Goal: Entertainment & Leisure: Browse casually

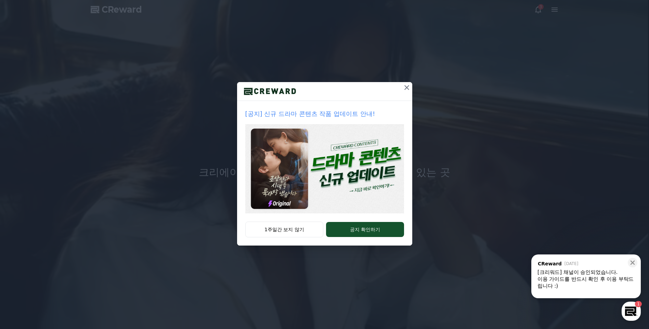
click at [407, 87] on icon at bounding box center [406, 87] width 5 height 5
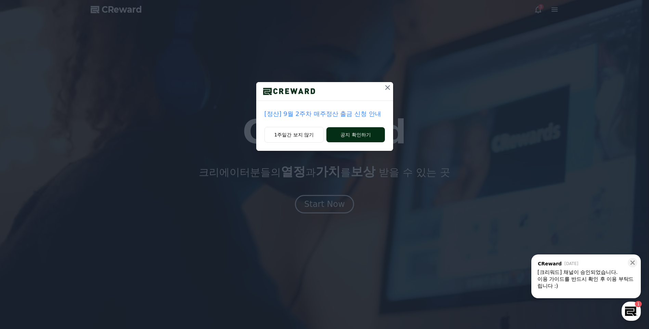
click at [340, 133] on button "공지 확인하기" at bounding box center [355, 134] width 58 height 15
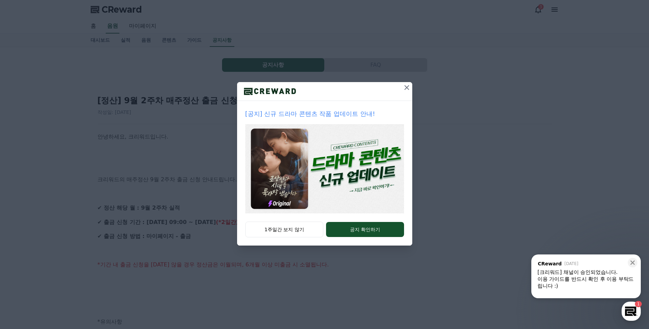
click at [127, 200] on div "[공지] 신규 드라마 콘텐츠 작품 업데이트 안내! 1주일간 보지 않기 공지 확인하기" at bounding box center [324, 128] width 649 height 256
click at [438, 72] on div "[공지] 신규 드라마 콘텐츠 작품 업데이트 안내! 1주일간 보지 않기 공지 확인하기" at bounding box center [324, 128] width 649 height 256
click at [404, 89] on icon at bounding box center [406, 87] width 8 height 8
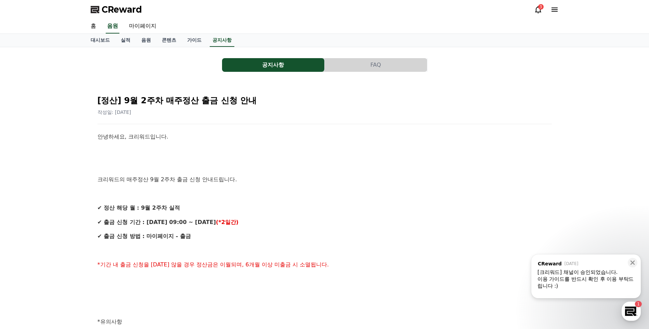
click at [107, 6] on span "CReward" at bounding box center [122, 9] width 40 height 11
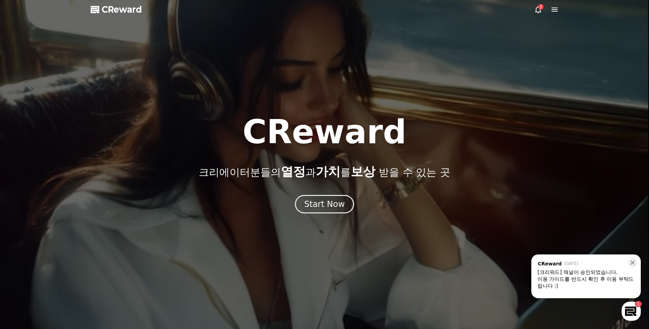
click at [609, 275] on div "[크리워드] 채널이 승인되었습니다." at bounding box center [585, 272] width 97 height 7
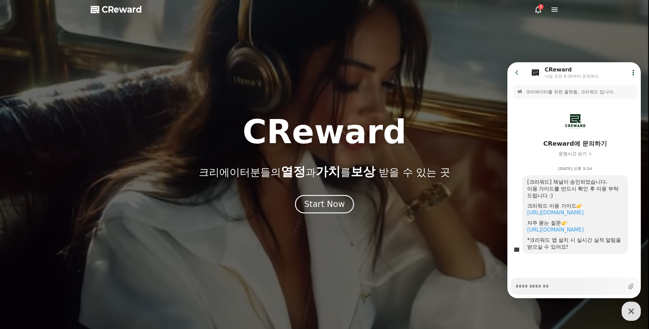
type textarea "*"
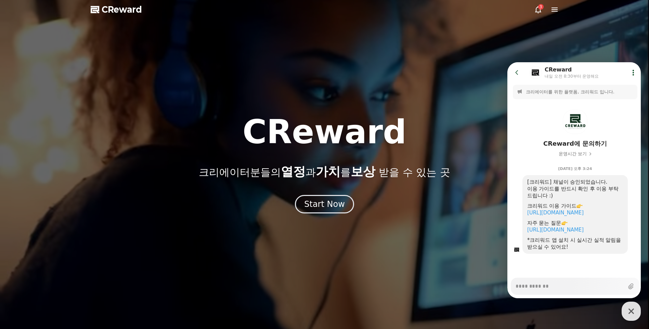
click at [558, 7] on icon at bounding box center [554, 9] width 8 height 8
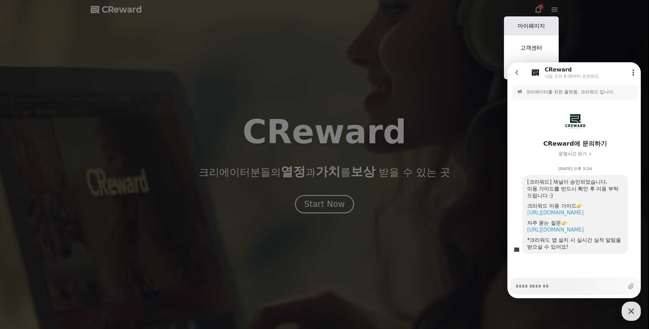
click at [537, 23] on link "마이페이지" at bounding box center [531, 25] width 55 height 19
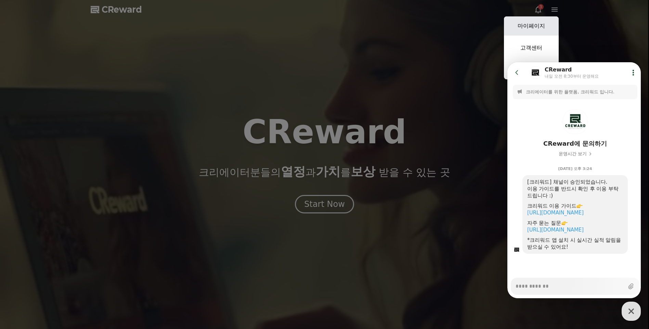
select select "**********"
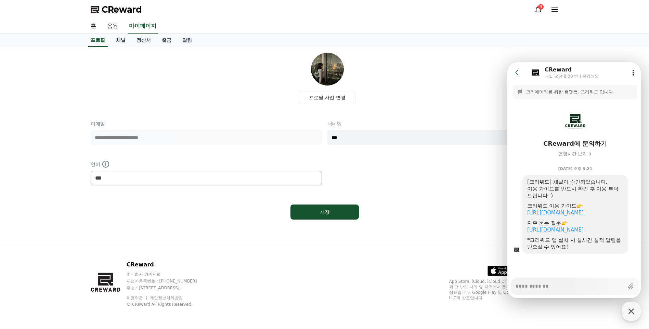
click at [115, 37] on link "채널" at bounding box center [120, 40] width 21 height 13
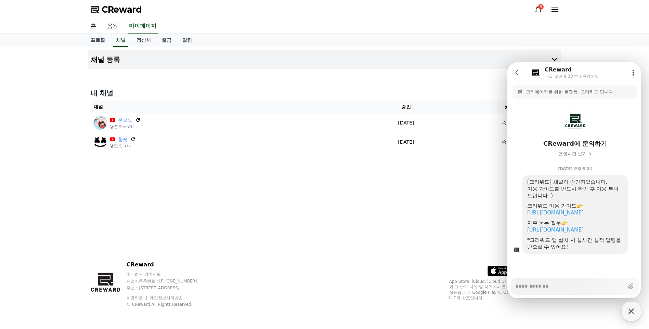
click at [362, 184] on div "채널 등록 내 채널 채널 승인 상태 혼모노 @혼모노-v1l 2025-09-16 09-16 승인됨 힙숏 @힙숏-p7c 2025-09-16 09-…" at bounding box center [324, 145] width 479 height 197
click at [630, 312] on icon "button" at bounding box center [630, 310] width 5 height 5
type textarea "*"
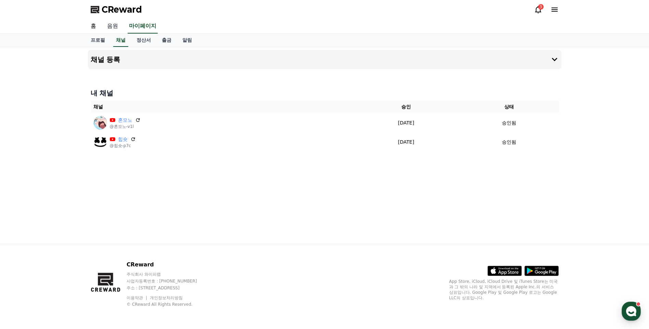
click at [108, 22] on link "음원" at bounding box center [113, 26] width 22 height 14
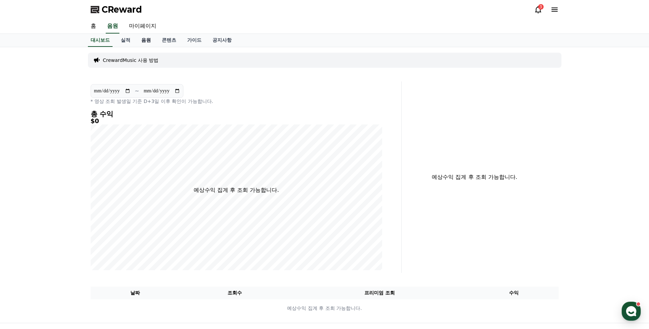
click at [143, 41] on link "음원" at bounding box center [146, 40] width 21 height 13
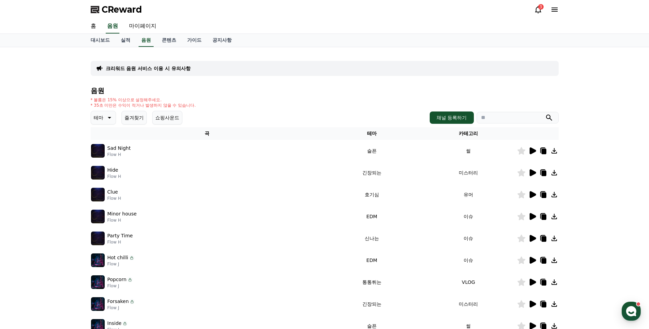
click at [159, 147] on div "Sad Night Flow H" at bounding box center [207, 151] width 232 height 14
click at [530, 152] on icon at bounding box center [532, 150] width 6 height 7
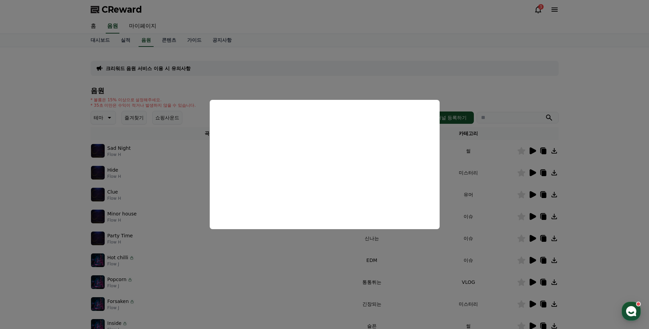
click at [336, 249] on button "close modal" at bounding box center [324, 164] width 649 height 329
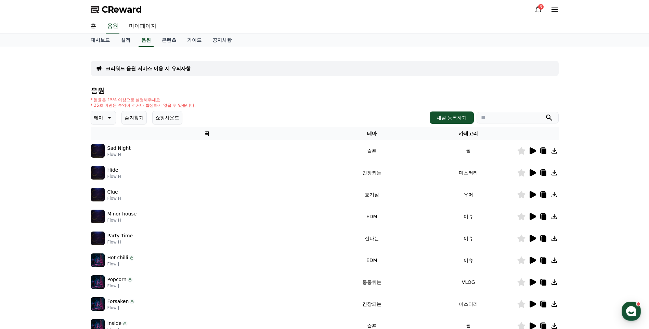
click at [530, 171] on icon at bounding box center [532, 172] width 6 height 7
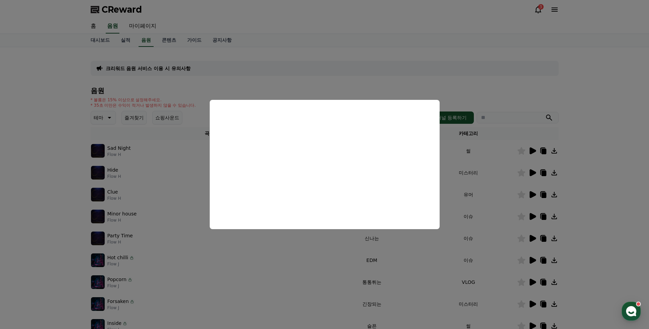
drag, startPoint x: 342, startPoint y: 251, endPoint x: 177, endPoint y: 162, distance: 187.2
click at [342, 251] on button "close modal" at bounding box center [324, 164] width 649 height 329
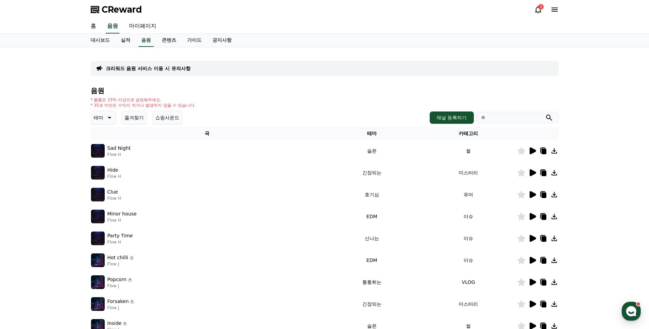
click at [108, 117] on icon at bounding box center [109, 118] width 8 height 8
click at [102, 191] on button "드라마틱" at bounding box center [104, 193] width 25 height 15
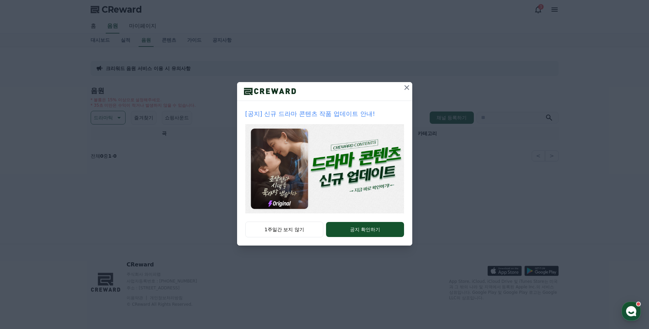
click at [403, 87] on icon at bounding box center [406, 87] width 8 height 8
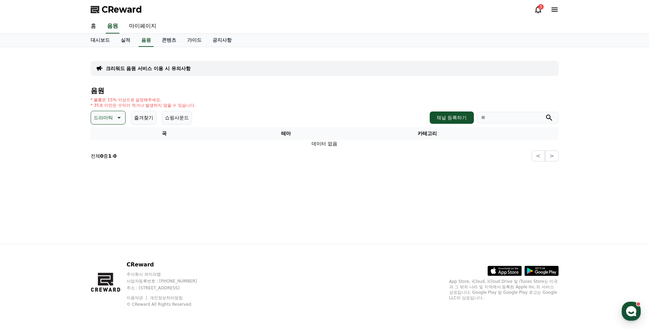
click at [102, 119] on p "드라마틱" at bounding box center [103, 118] width 19 height 10
click at [105, 157] on button "통통튀는" at bounding box center [104, 156] width 25 height 15
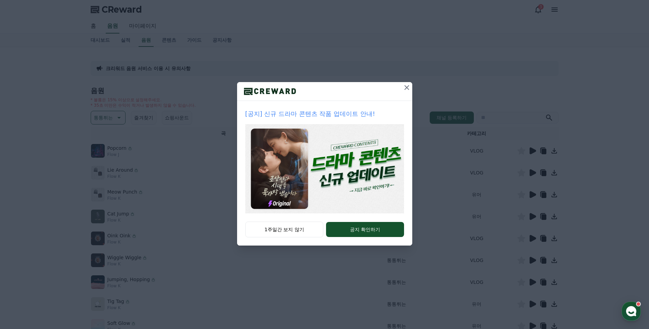
click at [448, 117] on div "[공지] 신규 드라마 콘텐츠 작품 업데이트 안내! 1주일간 보지 않기 공지 확인하기" at bounding box center [324, 128] width 649 height 256
click at [280, 235] on button "1주일간 보지 않기" at bounding box center [284, 230] width 78 height 16
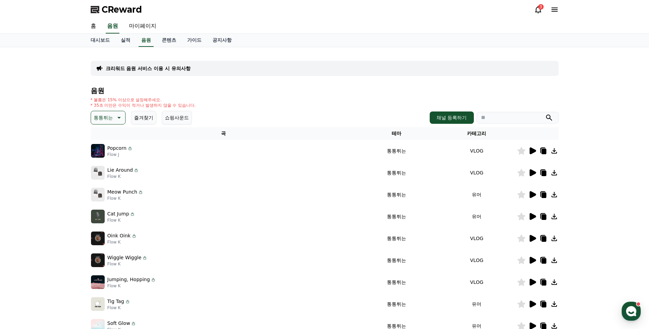
click at [532, 149] on icon at bounding box center [532, 150] width 6 height 7
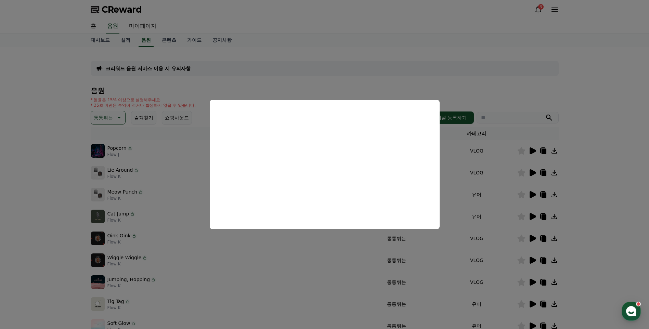
click at [338, 257] on button "close modal" at bounding box center [324, 164] width 649 height 329
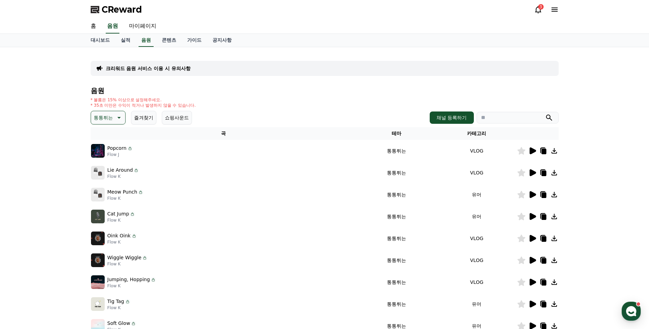
click at [533, 172] on icon at bounding box center [532, 172] width 6 height 7
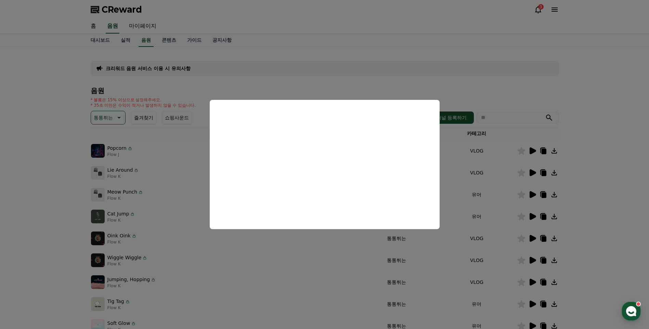
click at [353, 259] on button "close modal" at bounding box center [324, 164] width 649 height 329
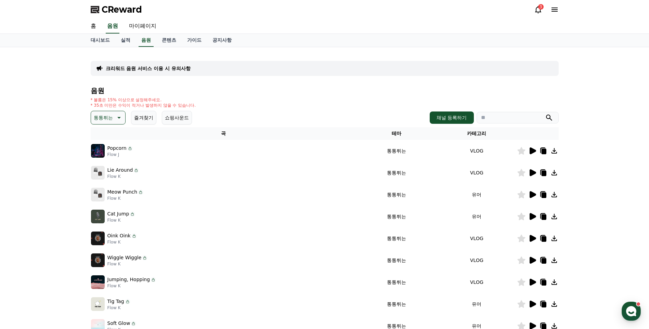
click at [531, 193] on icon at bounding box center [532, 194] width 6 height 7
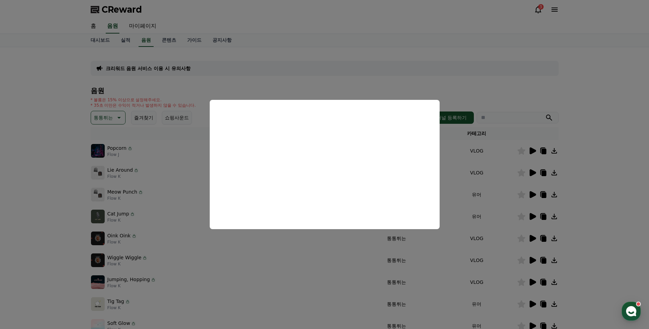
click at [382, 248] on button "close modal" at bounding box center [324, 164] width 649 height 329
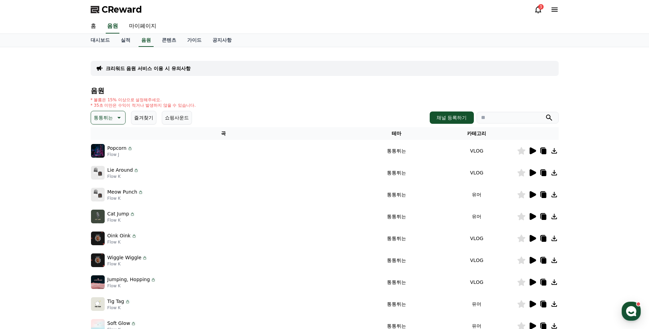
click at [118, 114] on icon at bounding box center [118, 118] width 8 height 8
click at [319, 158] on td "Popcorn Flow J" at bounding box center [224, 151] width 266 height 22
click at [490, 111] on div "채널 등록하기" at bounding box center [493, 117] width 129 height 12
click at [626, 184] on div "크리워드 음원 서비스 이용 시 유의사항 음원 * 볼륨은 15% 이상으로 설정해주세요. * 35초 미만은 수익이 적거나 발생하지 않을 수 있습니…" at bounding box center [324, 212] width 649 height 331
click at [532, 238] on icon at bounding box center [532, 238] width 6 height 7
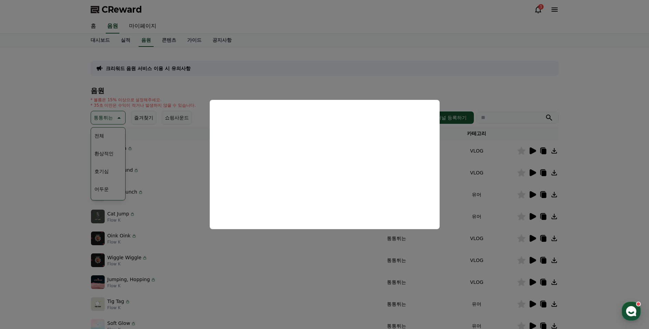
click at [448, 266] on button "close modal" at bounding box center [324, 164] width 649 height 329
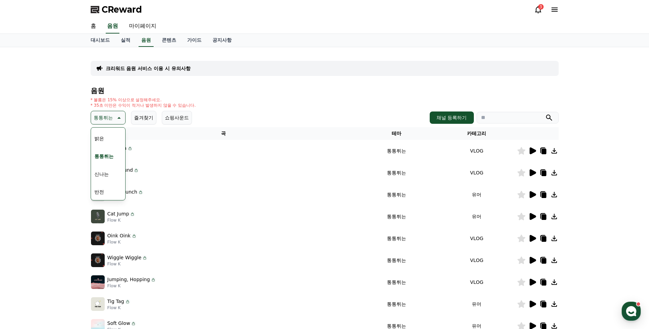
scroll to position [34, 0]
click at [101, 136] on button "호기심" at bounding box center [102, 137] width 20 height 15
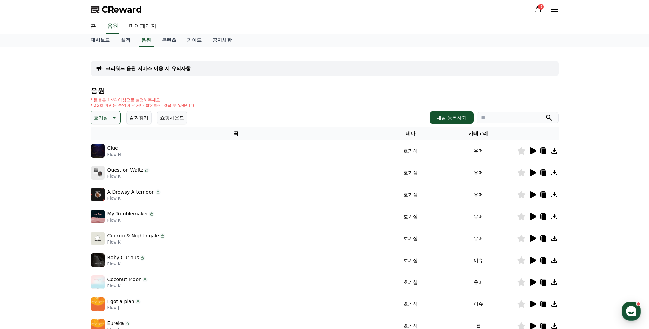
click at [532, 151] on icon at bounding box center [532, 150] width 6 height 7
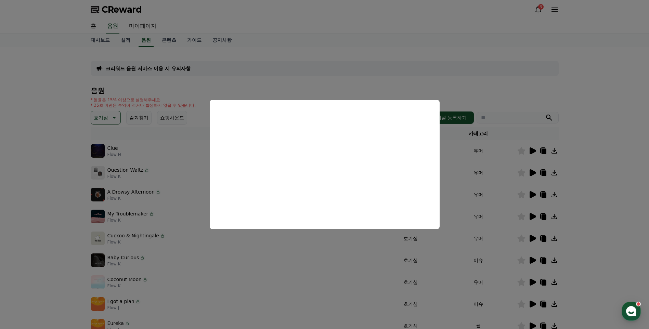
click at [85, 204] on button "close modal" at bounding box center [324, 164] width 649 height 329
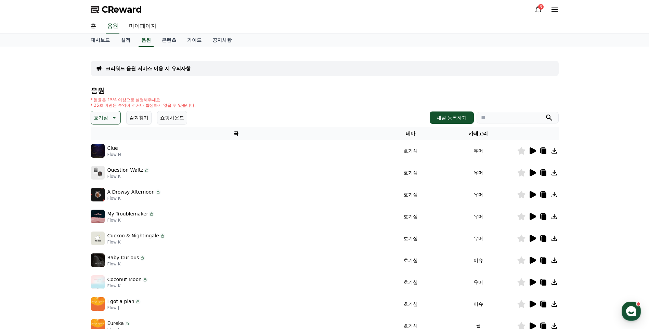
click at [532, 175] on icon at bounding box center [532, 172] width 6 height 7
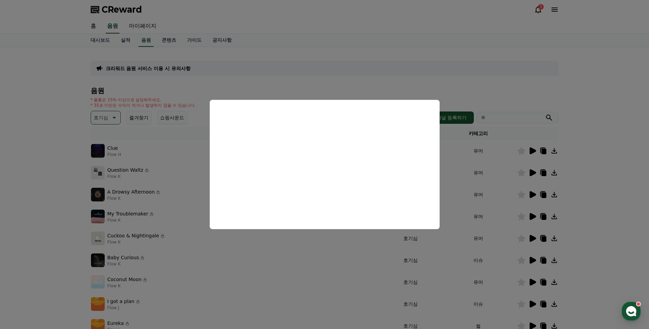
click at [133, 152] on button "close modal" at bounding box center [324, 164] width 649 height 329
click at [96, 113] on p "호기심" at bounding box center [101, 118] width 14 height 10
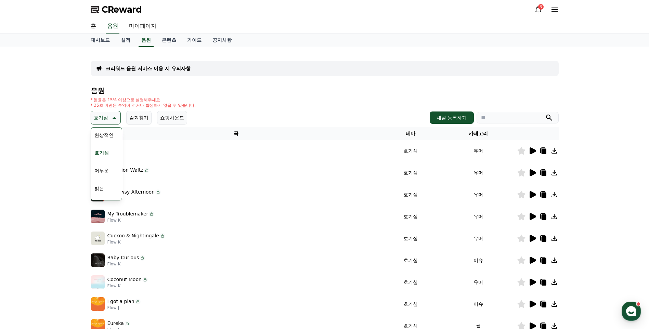
scroll to position [34, 0]
drag, startPoint x: 157, startPoint y: 121, endPoint x: 173, endPoint y: 119, distance: 15.4
click at [158, 121] on button "쇼핑사운드" at bounding box center [172, 118] width 30 height 14
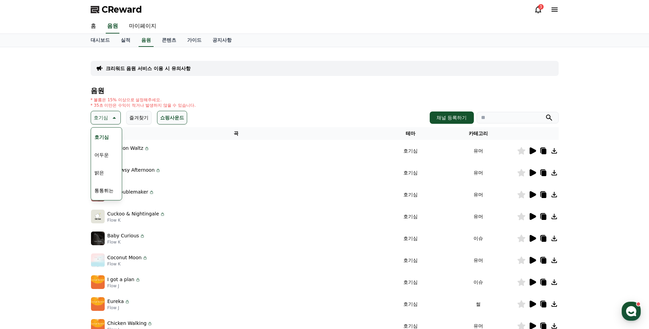
click at [161, 120] on button "쇼핑사운드" at bounding box center [172, 118] width 30 height 14
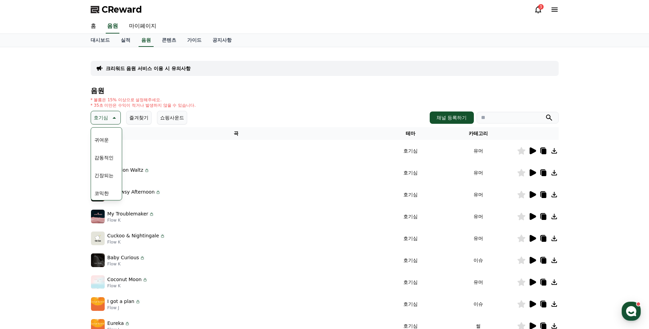
scroll to position [282, 0]
click at [102, 192] on button "코믹한" at bounding box center [102, 191] width 20 height 15
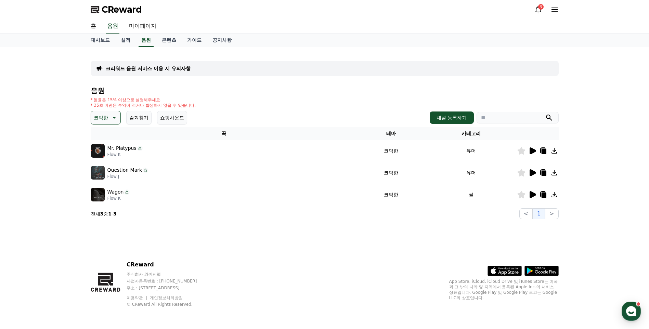
click at [530, 152] on icon at bounding box center [532, 150] width 6 height 7
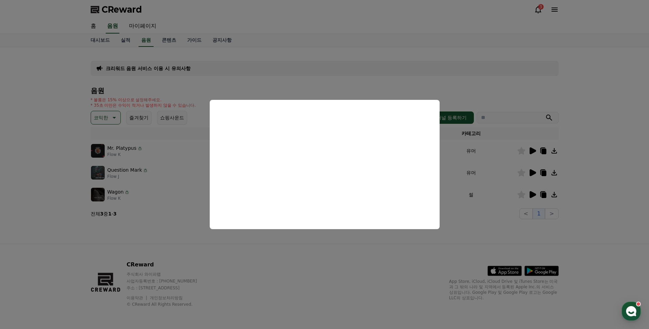
click at [420, 264] on button "close modal" at bounding box center [324, 164] width 649 height 329
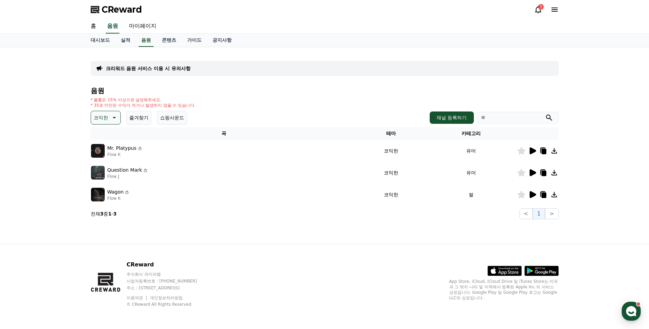
click at [533, 174] on icon at bounding box center [532, 172] width 6 height 7
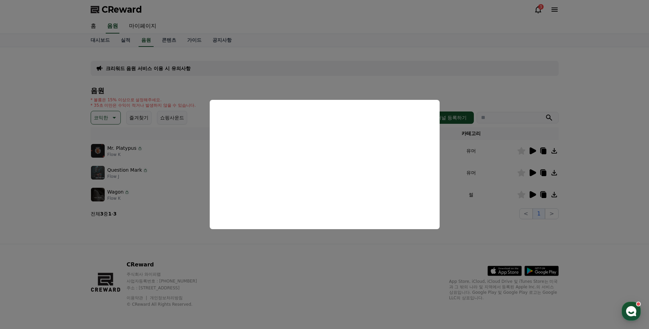
click at [343, 248] on button "close modal" at bounding box center [324, 164] width 649 height 329
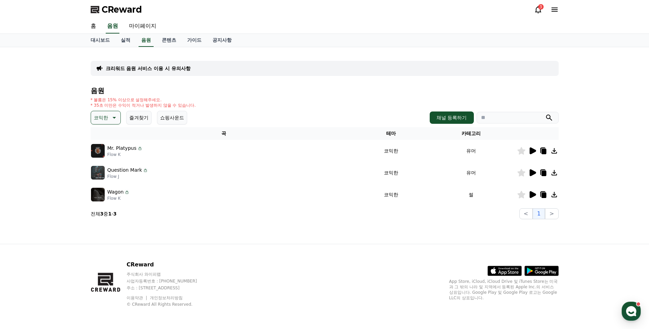
click at [533, 194] on icon at bounding box center [532, 194] width 6 height 7
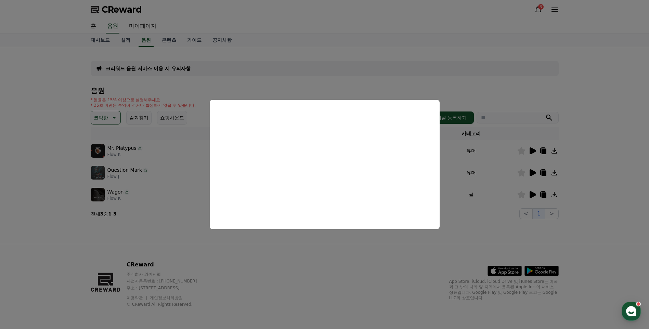
drag, startPoint x: 346, startPoint y: 249, endPoint x: 91, endPoint y: 123, distance: 284.3
click at [345, 249] on button "close modal" at bounding box center [324, 164] width 649 height 329
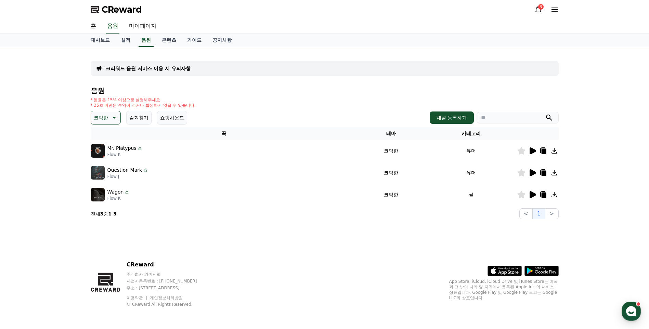
click at [105, 115] on p "코믹한" at bounding box center [101, 118] width 14 height 10
click at [419, 243] on div "크리워드 음원 서비스 이용 시 유의사항 음원 * 볼륨은 15% 이상으로 설정해주세요. * 35초 미만은 수익이 적거나 발생하지 않을 수 있습니…" at bounding box center [324, 145] width 479 height 197
click at [534, 193] on icon at bounding box center [532, 194] width 8 height 8
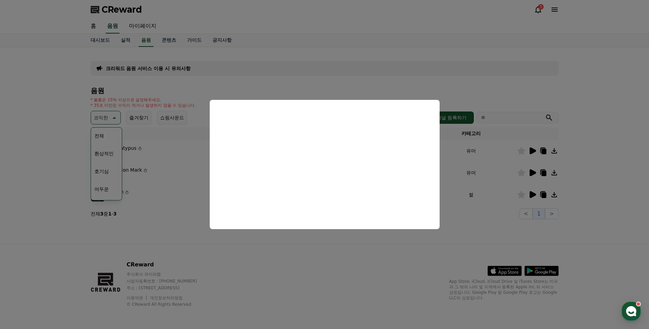
click at [315, 246] on button "close modal" at bounding box center [324, 164] width 649 height 329
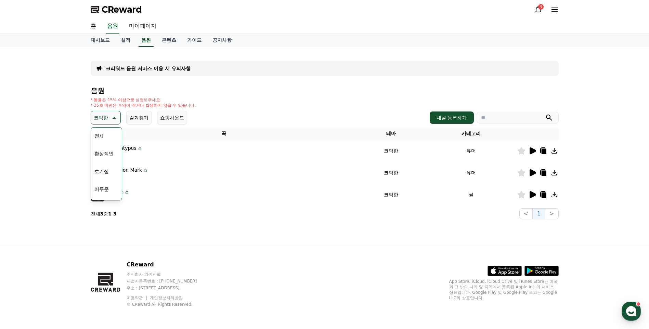
click at [104, 168] on button "호기심" at bounding box center [102, 171] width 20 height 15
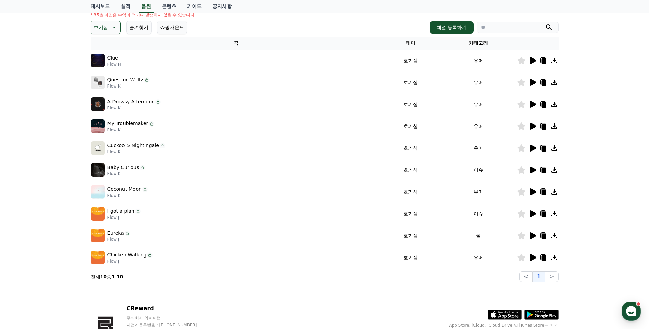
scroll to position [134, 0]
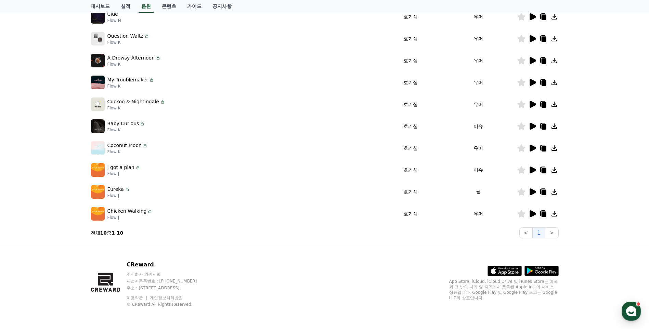
click at [528, 213] on icon at bounding box center [532, 214] width 8 height 8
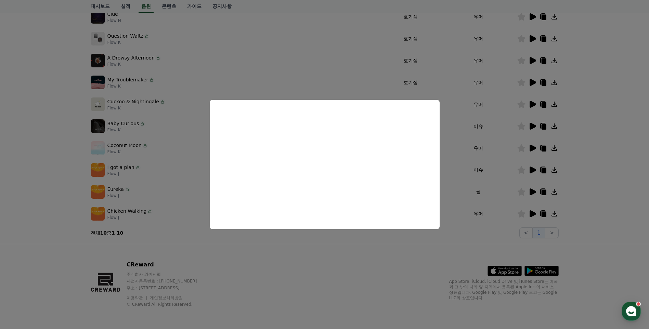
click at [392, 254] on button "close modal" at bounding box center [324, 164] width 649 height 329
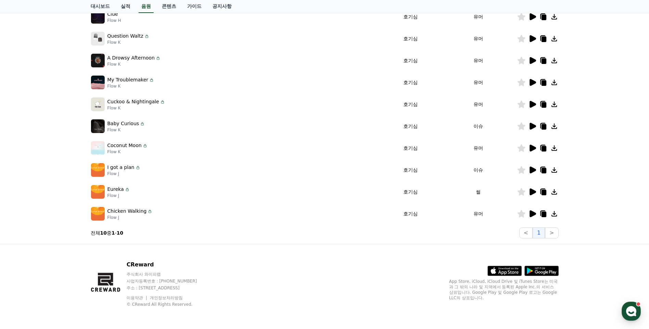
click at [533, 193] on icon at bounding box center [532, 191] width 6 height 7
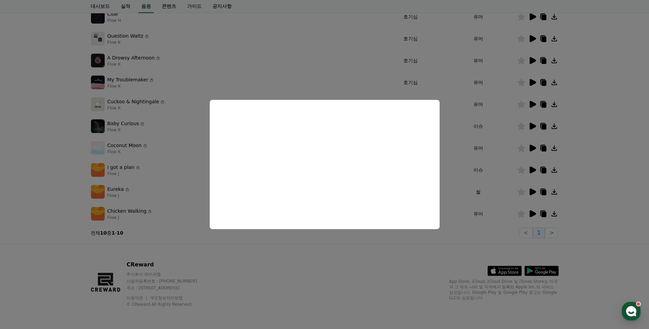
click at [319, 241] on button "close modal" at bounding box center [324, 164] width 649 height 329
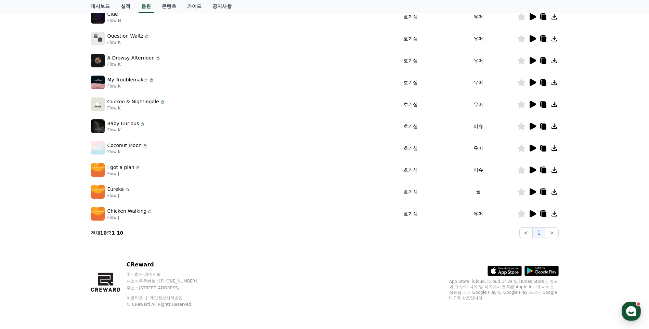
click at [534, 214] on icon at bounding box center [532, 213] width 6 height 7
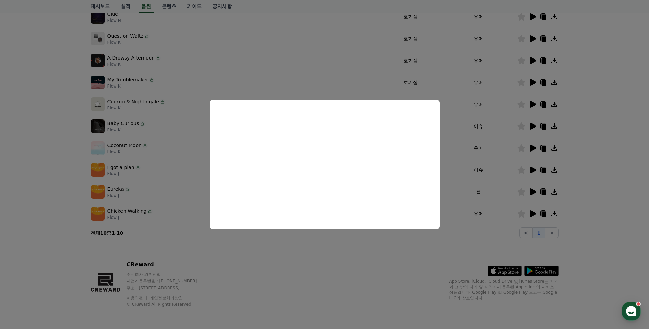
click at [332, 238] on button "close modal" at bounding box center [324, 164] width 649 height 329
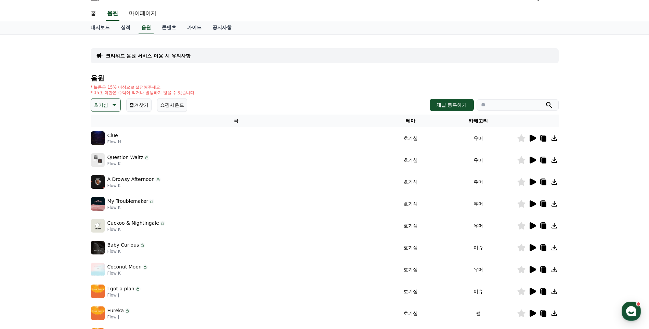
scroll to position [0, 0]
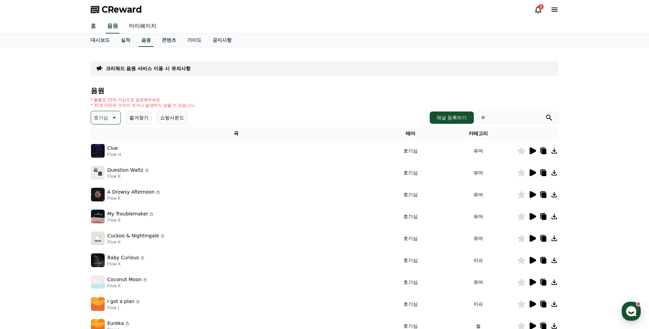
click at [481, 132] on th "카테고리" at bounding box center [478, 133] width 77 height 13
click at [176, 43] on link "콘텐츠" at bounding box center [168, 40] width 25 height 13
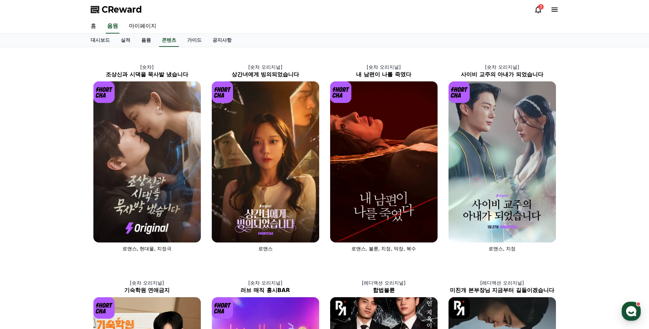
click at [148, 38] on link "음원" at bounding box center [146, 40] width 21 height 13
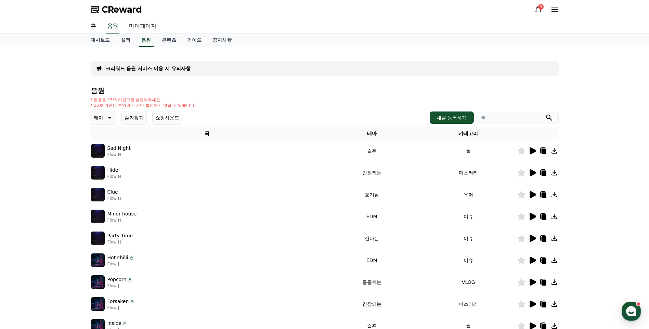
click at [109, 118] on icon at bounding box center [109, 118] width 3 height 2
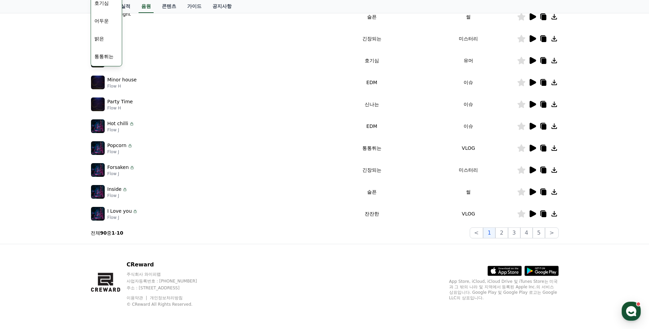
click at [334, 279] on div "CReward 주식회사 와이피랩 사업자등록번호 : 655-81-03655 주소 : 경기도 김포시 양촌읍 양곡로 495, 3층 305-비이16호…" at bounding box center [324, 286] width 479 height 85
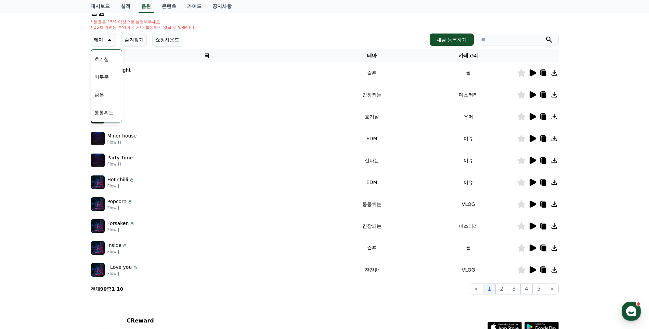
scroll to position [66, 0]
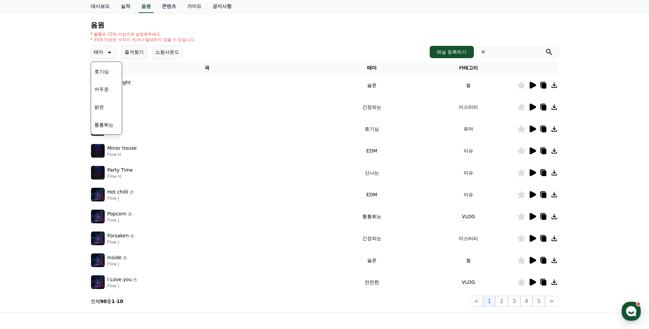
click at [532, 197] on icon at bounding box center [532, 194] width 8 height 8
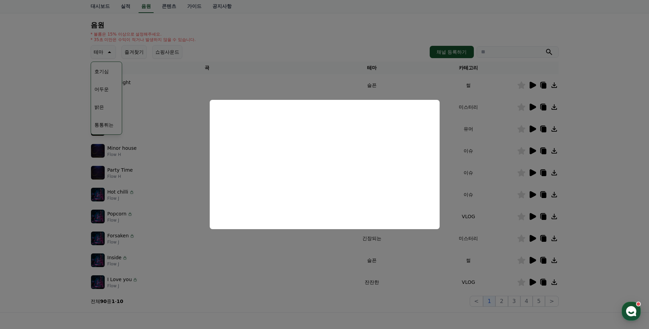
drag, startPoint x: 303, startPoint y: 296, endPoint x: 513, endPoint y: 216, distance: 224.2
click at [305, 296] on button "close modal" at bounding box center [324, 164] width 649 height 329
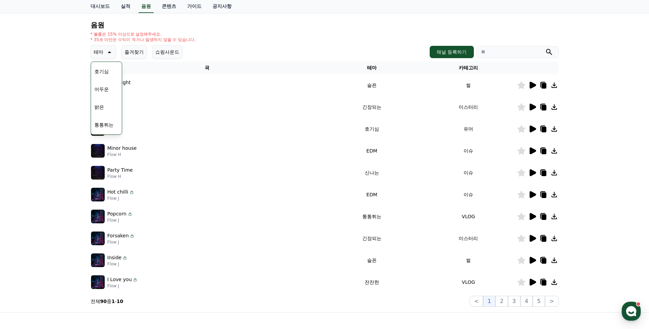
click at [533, 214] on icon at bounding box center [532, 216] width 8 height 8
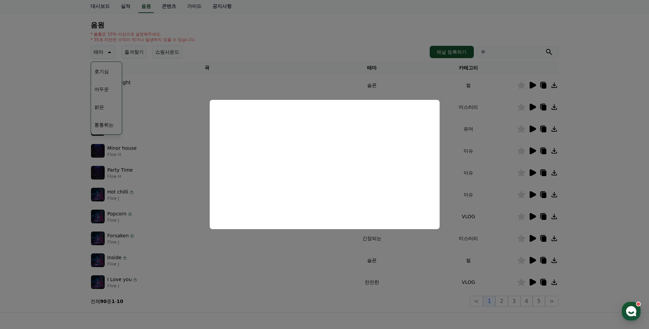
click at [333, 278] on button "close modal" at bounding box center [324, 164] width 649 height 329
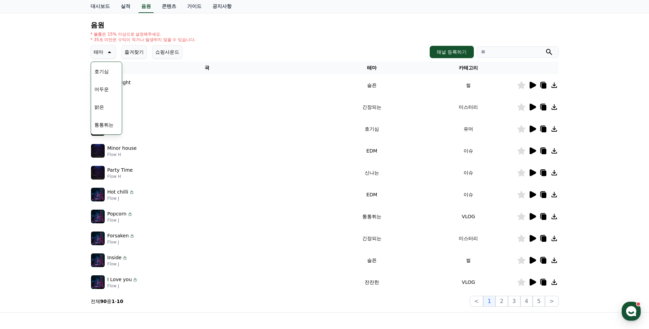
click at [522, 217] on icon at bounding box center [521, 217] width 8 height 8
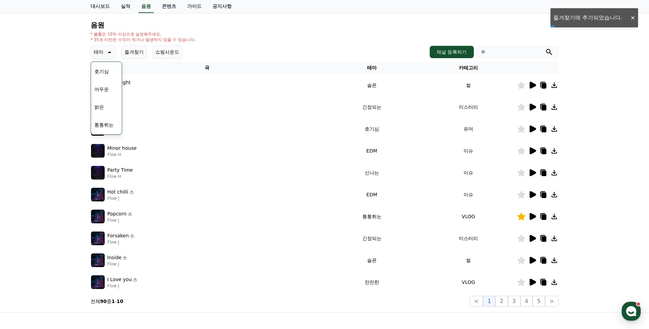
click at [358, 169] on td "신나는" at bounding box center [371, 173] width 97 height 22
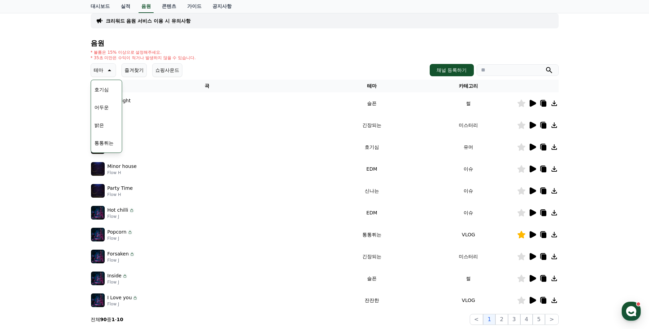
scroll to position [31, 0]
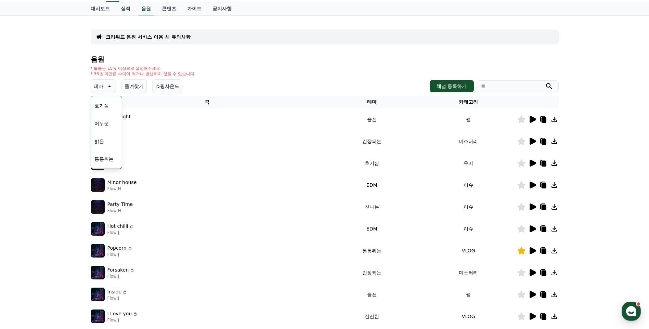
click at [32, 118] on div "크리워드 음원 서비스 이용 시 유의사항 음원 * 볼륨은 15% 이상으로 설정해주세요. * 35초 미만은 수익이 적거나 발생하지 않을 수 있습니…" at bounding box center [324, 181] width 649 height 331
click at [100, 91] on button "테마" at bounding box center [103, 86] width 25 height 14
click at [109, 89] on icon at bounding box center [109, 86] width 8 height 8
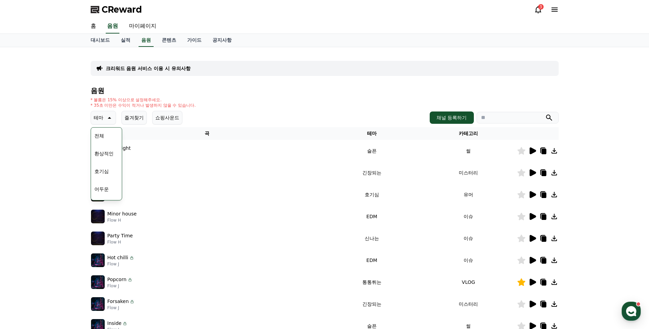
click at [100, 137] on button "전체" at bounding box center [99, 135] width 15 height 15
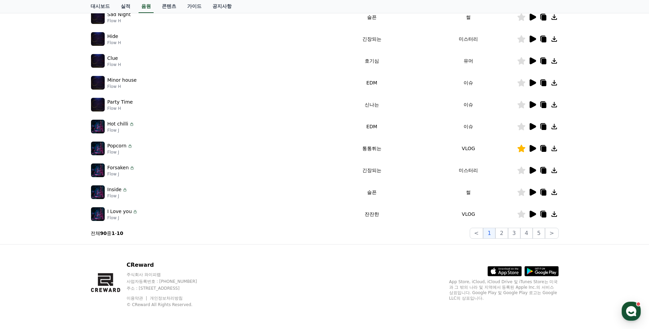
scroll to position [134, 0]
click at [504, 233] on button "2" at bounding box center [501, 232] width 12 height 11
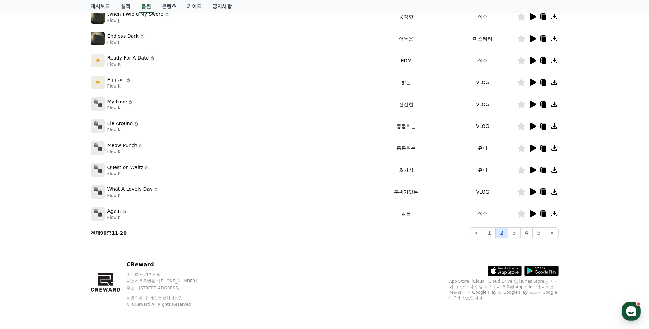
scroll to position [31, 0]
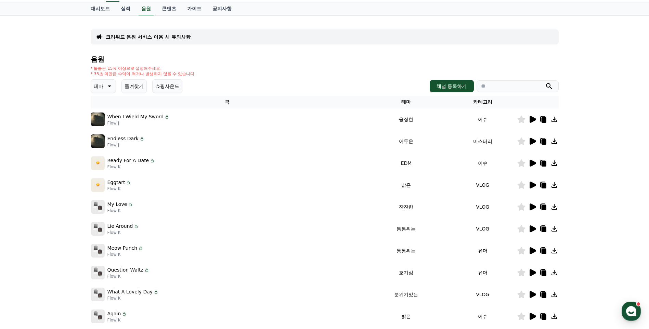
click at [532, 117] on icon at bounding box center [532, 119] width 6 height 7
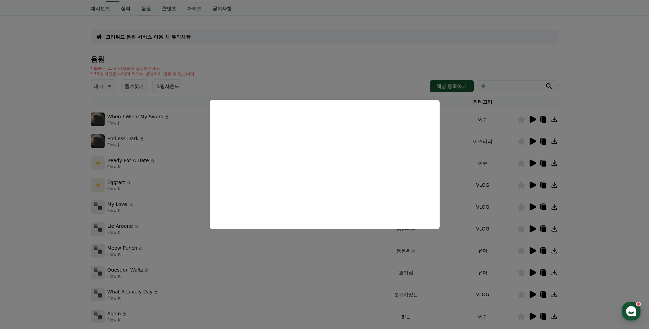
click at [315, 82] on button "close modal" at bounding box center [324, 164] width 649 height 329
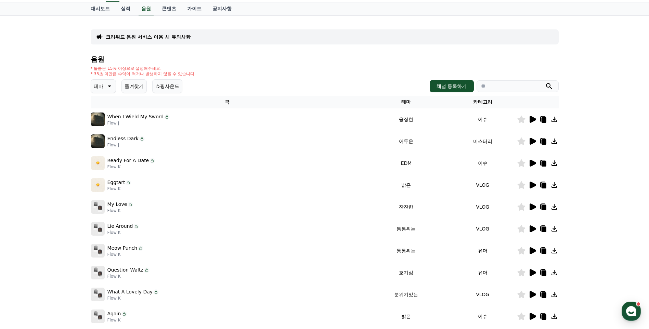
scroll to position [66, 0]
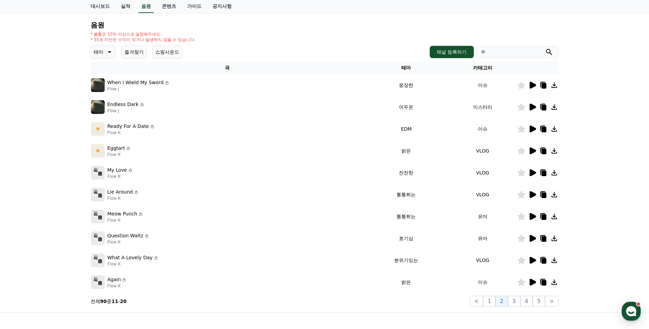
click at [529, 216] on icon at bounding box center [532, 216] width 6 height 7
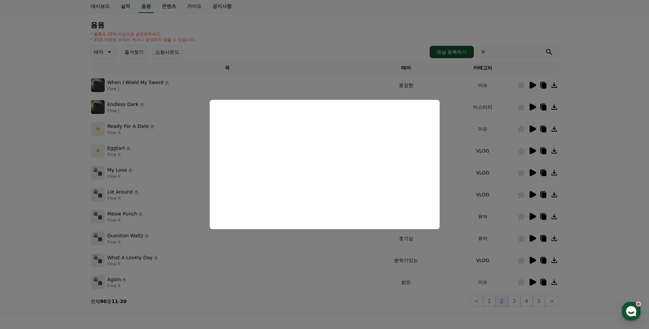
click at [375, 296] on button "close modal" at bounding box center [324, 164] width 649 height 329
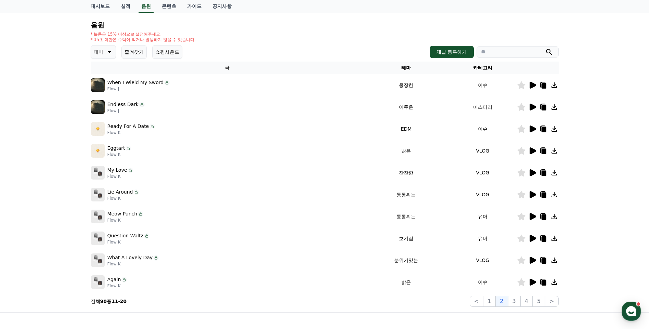
click at [530, 239] on icon at bounding box center [532, 238] width 6 height 7
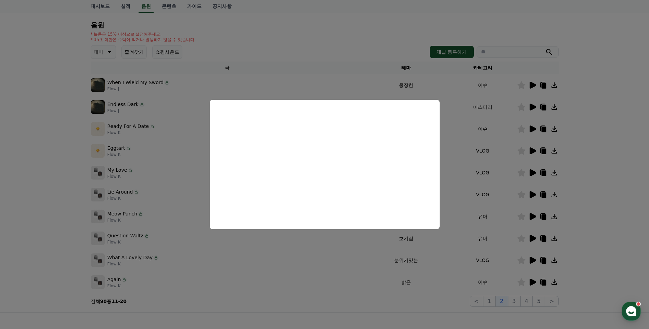
click at [332, 287] on button "close modal" at bounding box center [324, 164] width 649 height 329
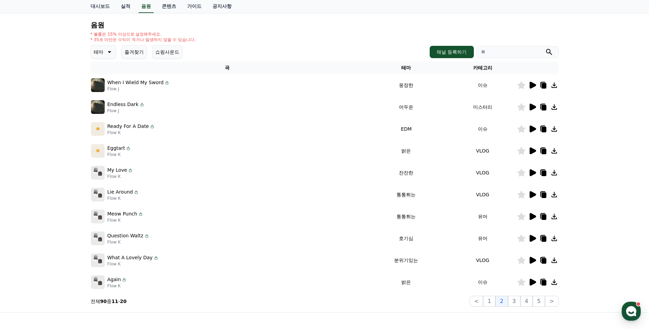
click at [531, 259] on icon at bounding box center [532, 260] width 6 height 7
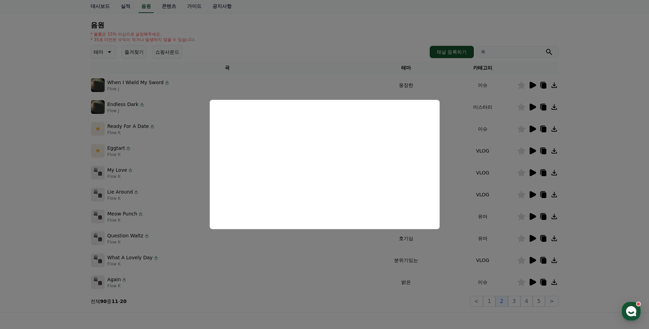
drag, startPoint x: 356, startPoint y: 273, endPoint x: 451, endPoint y: 289, distance: 96.7
click at [357, 274] on button "close modal" at bounding box center [324, 164] width 649 height 329
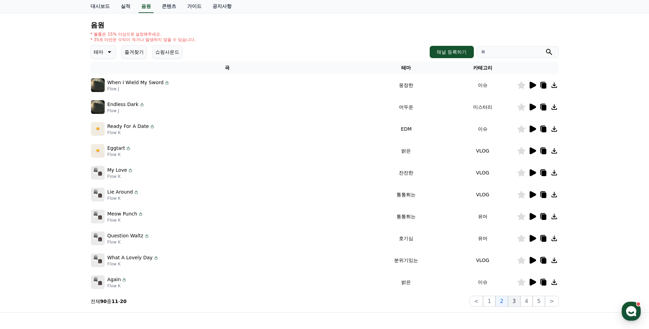
click at [520, 304] on button "3" at bounding box center [514, 301] width 12 height 11
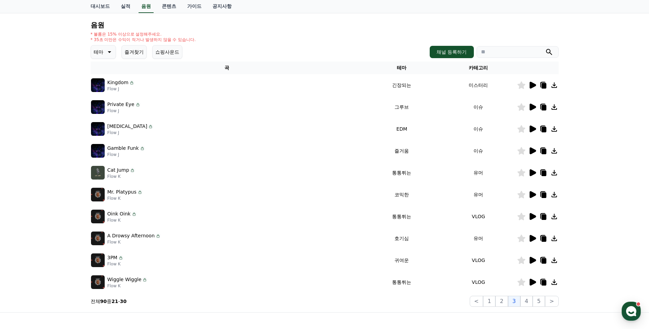
click at [529, 168] on td at bounding box center [538, 173] width 42 height 22
click at [530, 170] on icon at bounding box center [532, 172] width 6 height 7
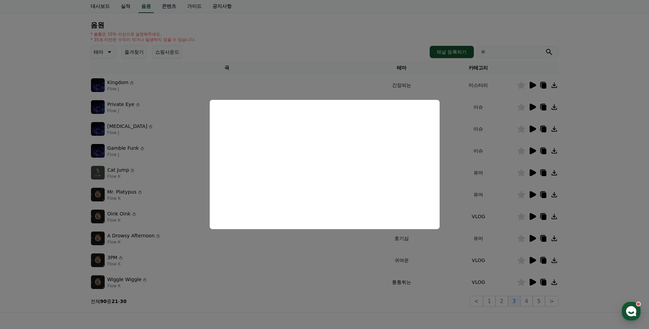
click at [398, 279] on button "close modal" at bounding box center [324, 164] width 649 height 329
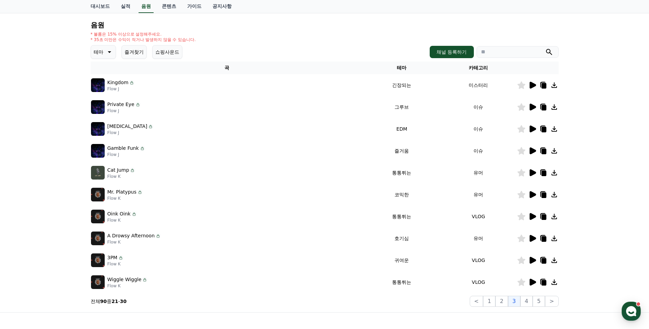
click at [534, 196] on icon at bounding box center [532, 194] width 6 height 7
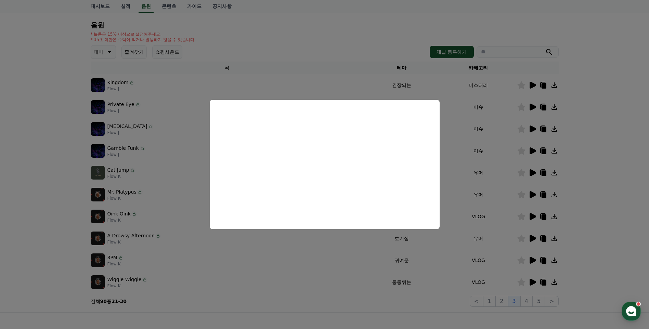
drag, startPoint x: 360, startPoint y: 251, endPoint x: 502, endPoint y: 243, distance: 142.2
click at [361, 251] on button "close modal" at bounding box center [324, 164] width 649 height 329
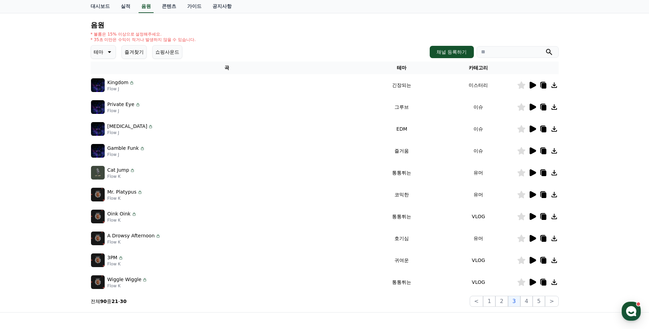
click at [529, 239] on icon at bounding box center [532, 238] width 8 height 8
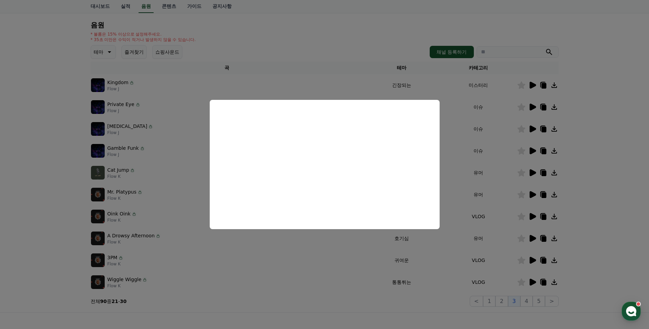
click at [308, 245] on button "close modal" at bounding box center [324, 164] width 649 height 329
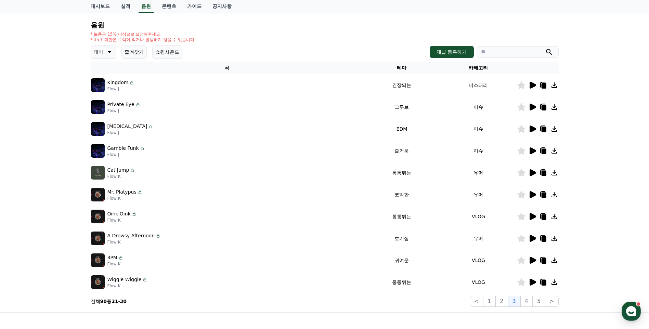
click at [533, 88] on icon at bounding box center [532, 85] width 8 height 8
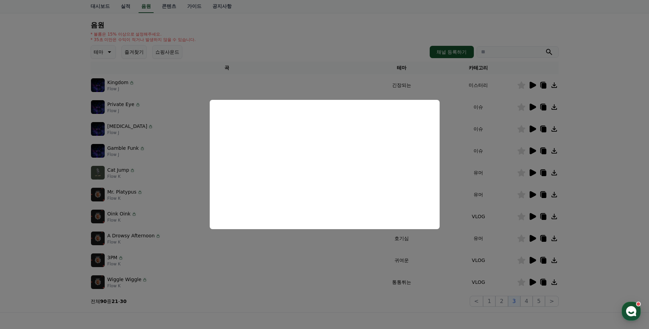
click at [347, 240] on button "close modal" at bounding box center [324, 164] width 649 height 329
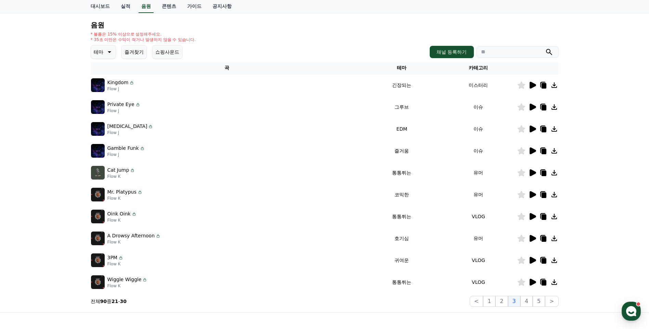
click at [534, 103] on td at bounding box center [538, 107] width 42 height 22
click at [531, 106] on icon at bounding box center [532, 107] width 6 height 7
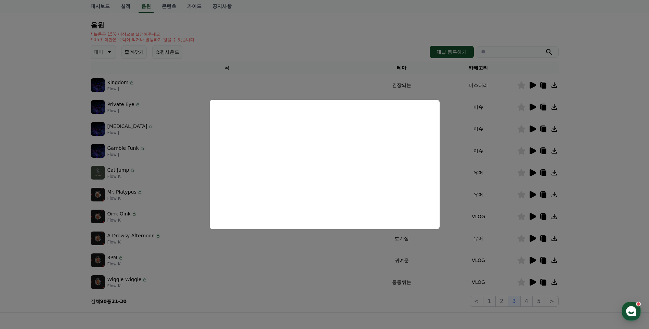
click at [392, 284] on button "close modal" at bounding box center [324, 164] width 649 height 329
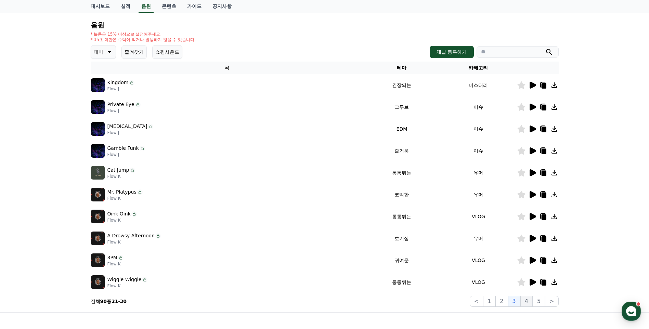
click at [526, 299] on button "4" at bounding box center [526, 301] width 12 height 11
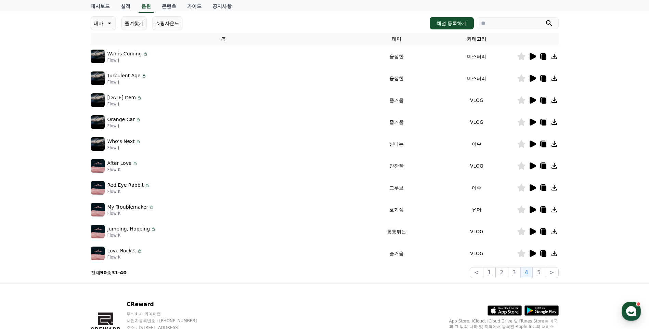
scroll to position [100, 0]
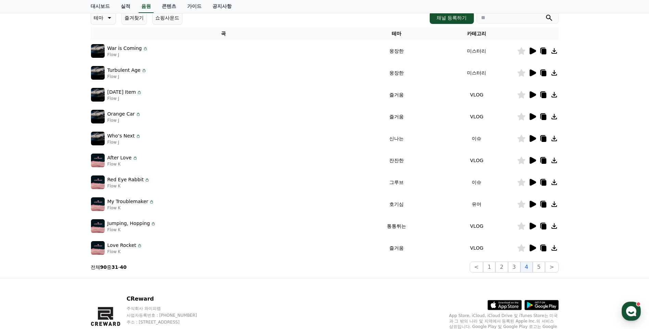
click at [533, 246] on icon at bounding box center [532, 248] width 8 height 8
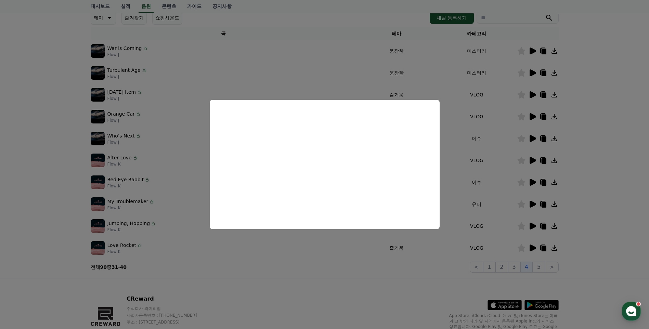
drag, startPoint x: 354, startPoint y: 270, endPoint x: 398, endPoint y: 262, distance: 44.1
click at [356, 270] on button "close modal" at bounding box center [324, 164] width 649 height 329
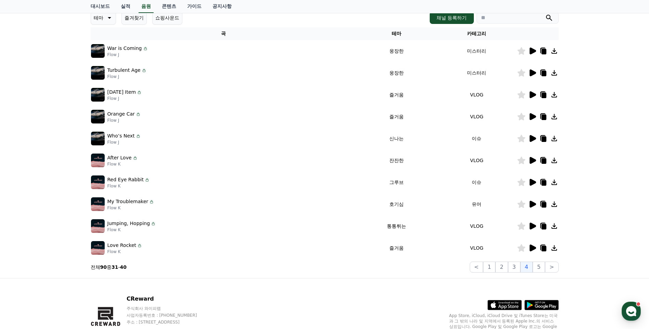
click at [530, 227] on icon at bounding box center [532, 226] width 6 height 7
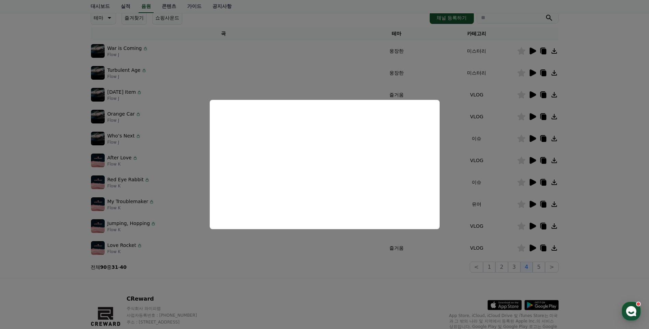
click at [379, 271] on button "close modal" at bounding box center [324, 164] width 649 height 329
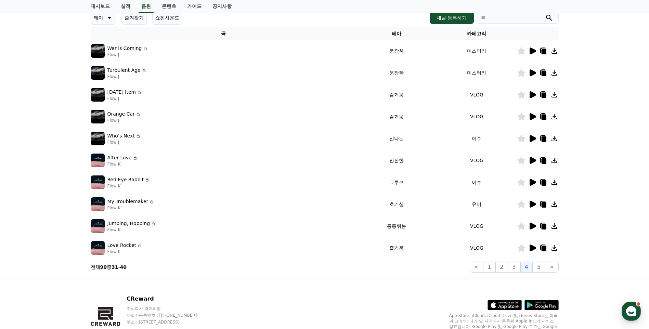
scroll to position [66, 0]
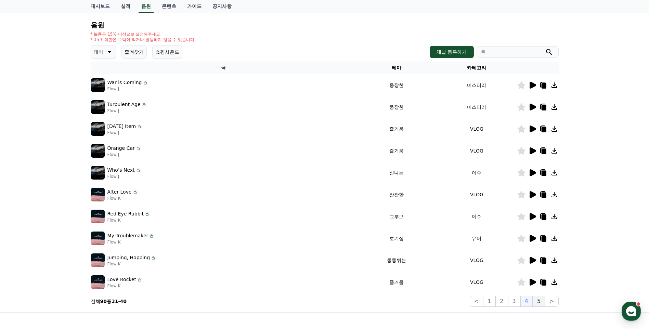
click at [542, 300] on button "5" at bounding box center [538, 301] width 12 height 11
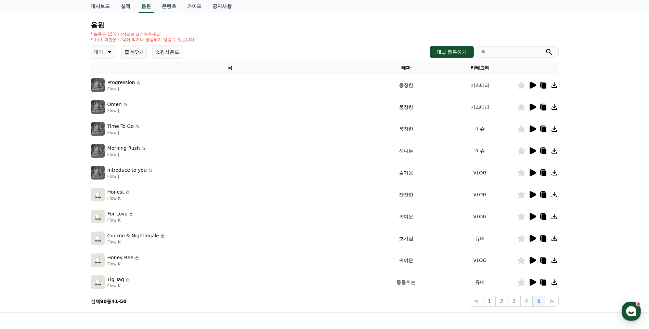
click at [532, 282] on icon at bounding box center [532, 282] width 6 height 7
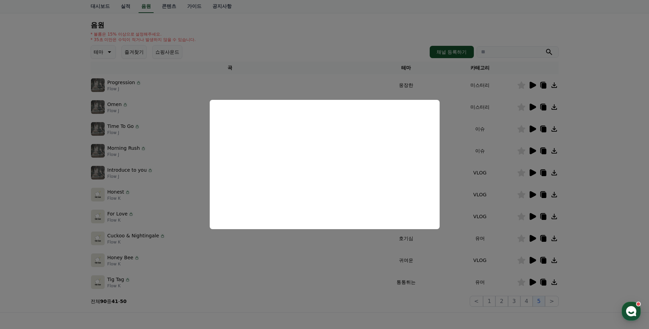
click at [396, 266] on button "close modal" at bounding box center [324, 164] width 649 height 329
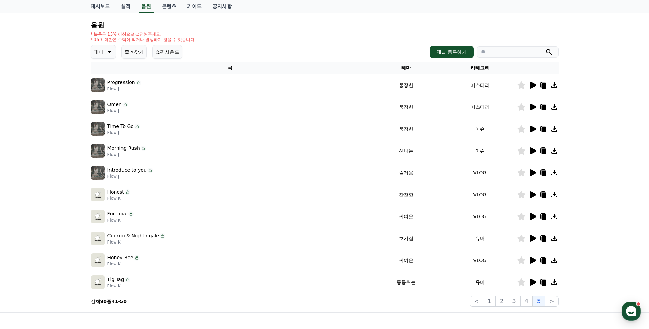
click at [532, 262] on icon at bounding box center [532, 260] width 6 height 7
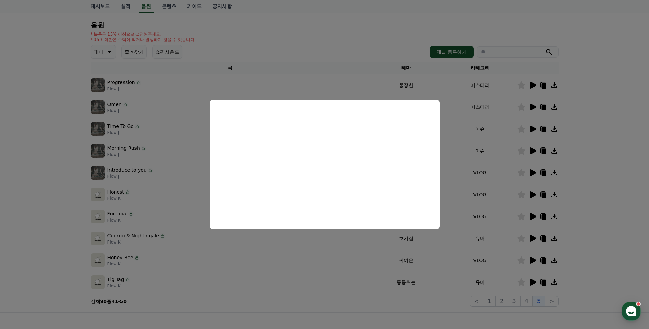
drag, startPoint x: 342, startPoint y: 254, endPoint x: 440, endPoint y: 221, distance: 103.6
click at [342, 254] on button "close modal" at bounding box center [324, 164] width 649 height 329
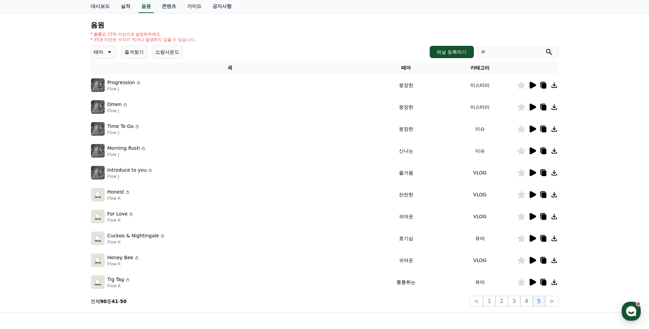
click at [531, 197] on icon at bounding box center [532, 194] width 6 height 7
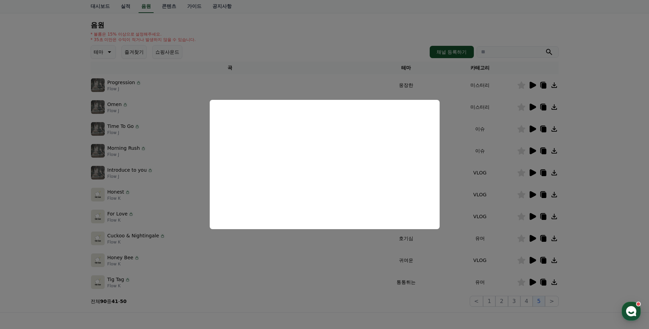
click at [436, 246] on button "close modal" at bounding box center [324, 164] width 649 height 329
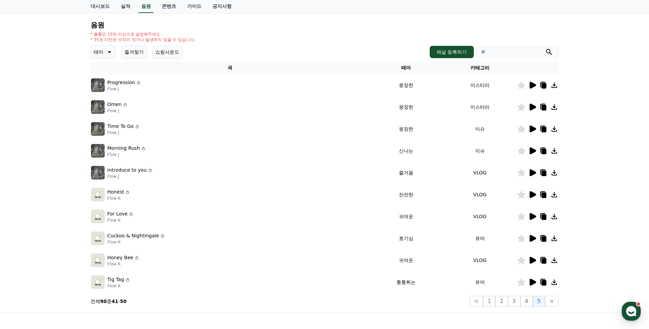
click at [529, 126] on icon at bounding box center [532, 128] width 6 height 7
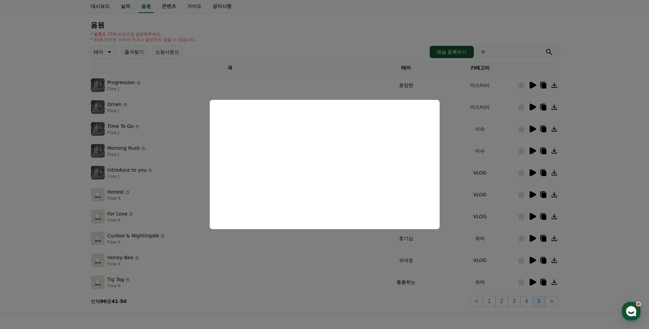
click at [400, 253] on button "close modal" at bounding box center [324, 164] width 649 height 329
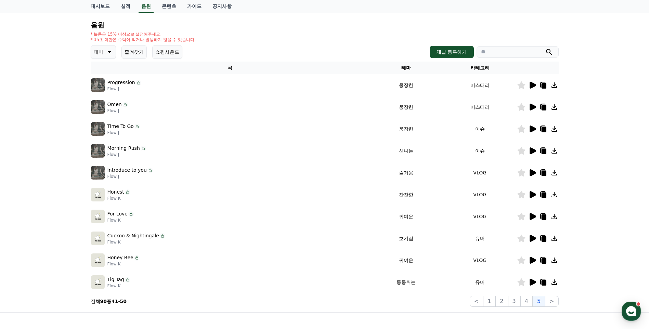
click at [529, 150] on icon at bounding box center [532, 151] width 8 height 8
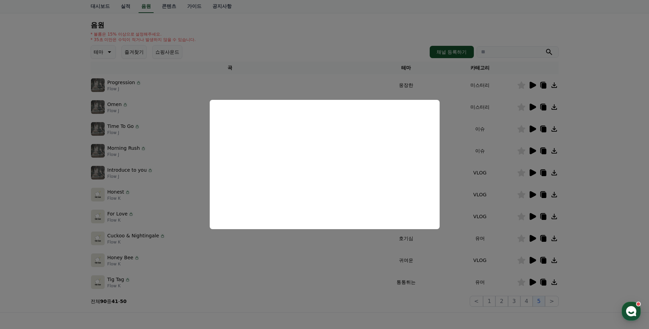
click at [339, 251] on button "close modal" at bounding box center [324, 164] width 649 height 329
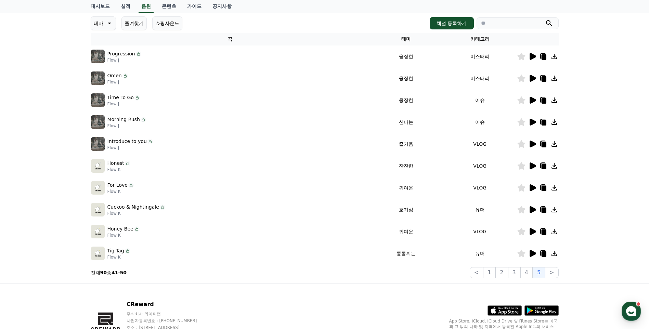
scroll to position [134, 0]
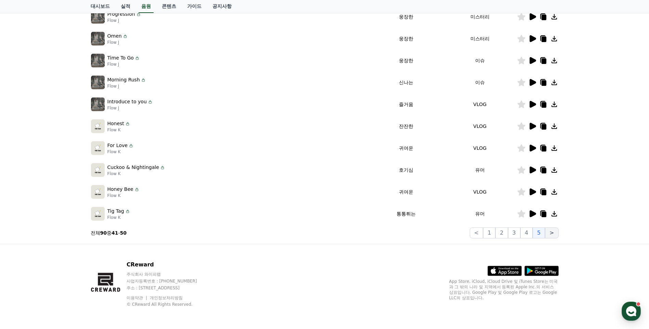
click at [552, 235] on button ">" at bounding box center [551, 232] width 13 height 11
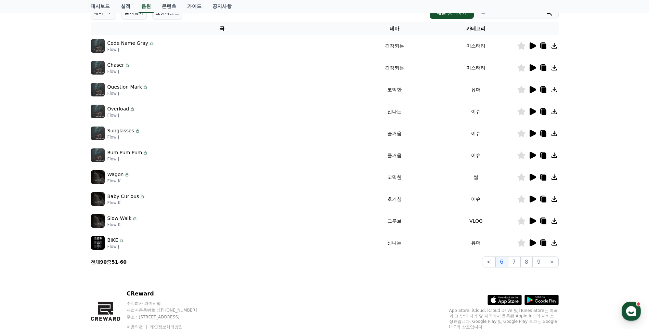
scroll to position [66, 0]
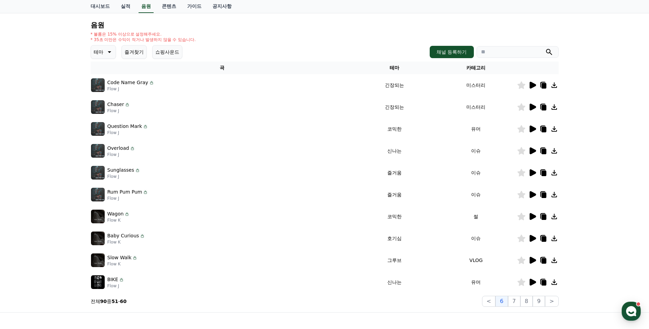
click at [531, 130] on icon at bounding box center [532, 128] width 6 height 7
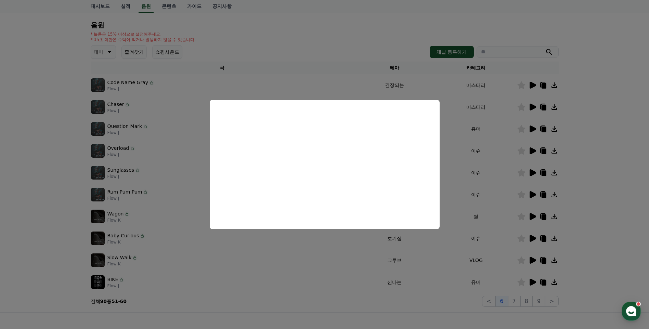
click at [376, 252] on button "close modal" at bounding box center [324, 164] width 649 height 329
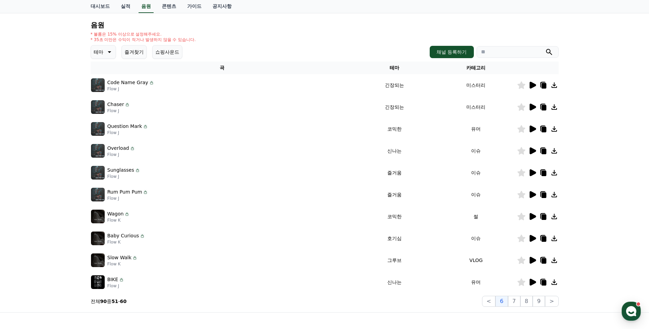
click at [531, 171] on icon at bounding box center [532, 172] width 6 height 7
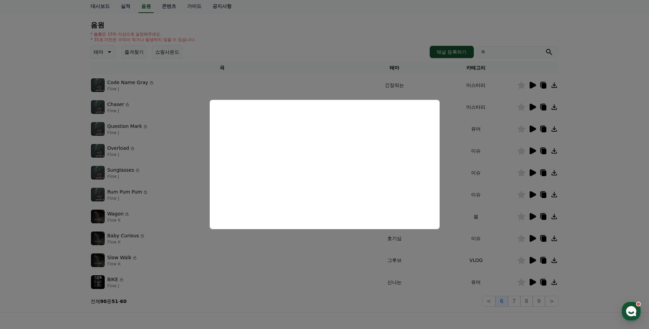
click at [485, 267] on button "close modal" at bounding box center [324, 164] width 649 height 329
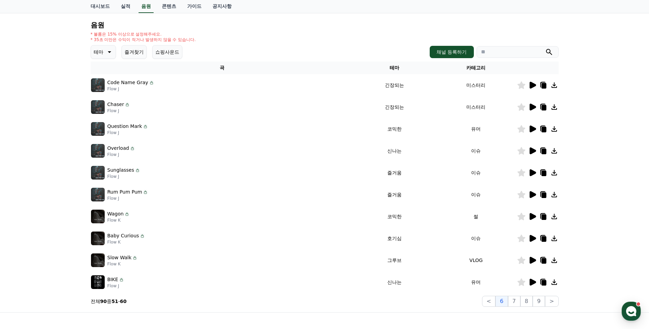
click at [534, 175] on icon at bounding box center [532, 173] width 8 height 8
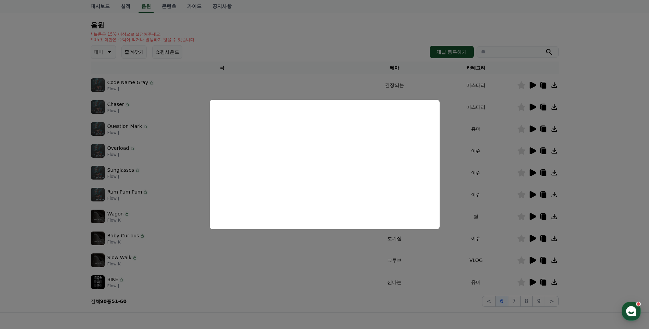
click at [459, 255] on button "close modal" at bounding box center [324, 164] width 649 height 329
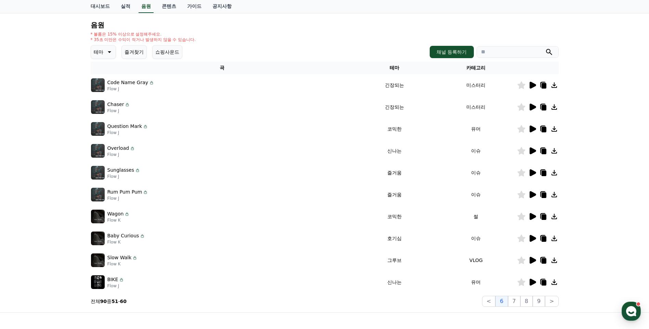
scroll to position [100, 0]
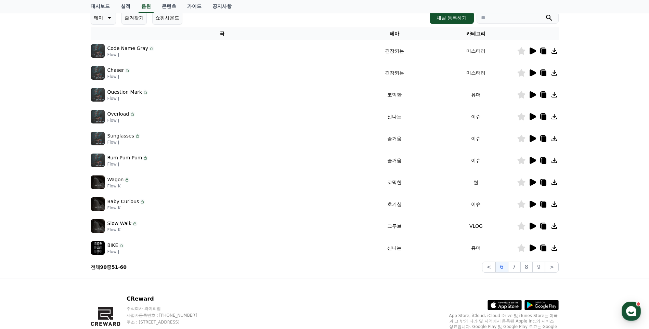
click at [534, 249] on icon at bounding box center [532, 247] width 6 height 7
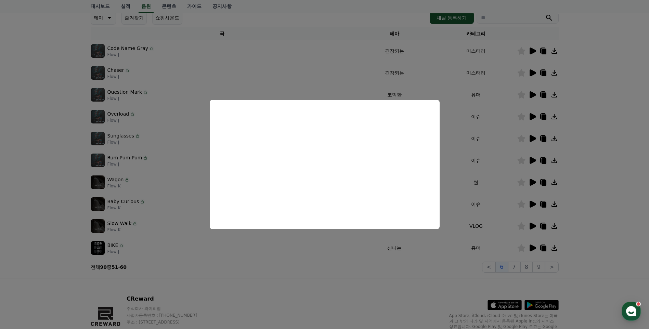
click at [414, 259] on button "close modal" at bounding box center [324, 164] width 649 height 329
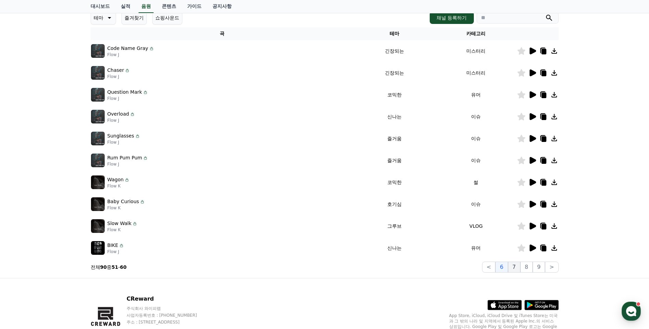
click at [519, 267] on button "7" at bounding box center [514, 267] width 12 height 11
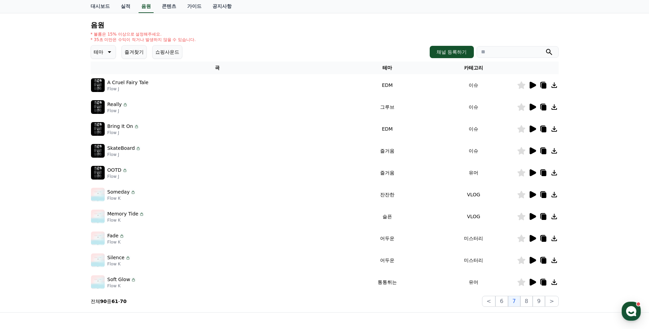
scroll to position [100, 0]
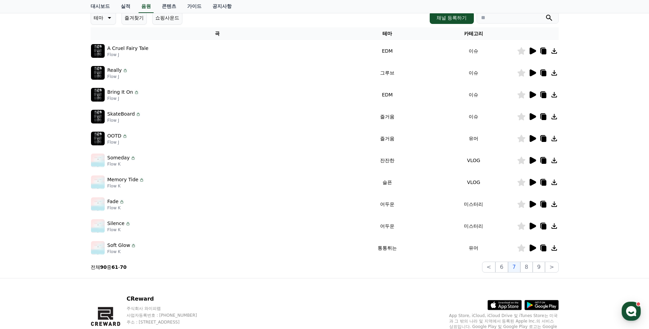
click at [530, 246] on icon at bounding box center [532, 247] width 6 height 7
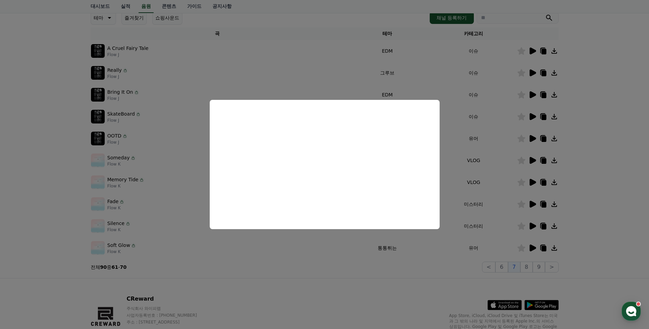
click at [428, 268] on button "close modal" at bounding box center [324, 164] width 649 height 329
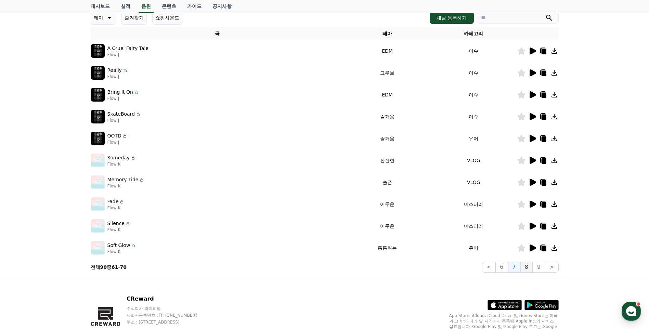
click at [527, 264] on button "8" at bounding box center [526, 267] width 12 height 11
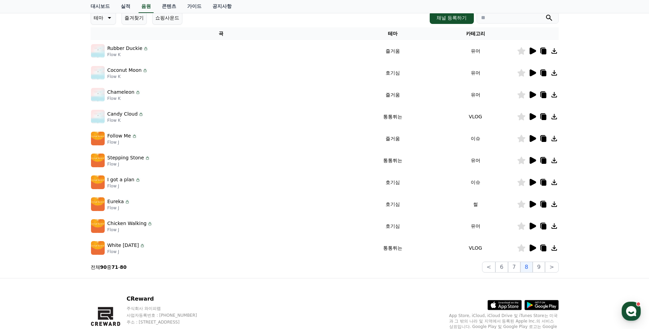
click at [533, 249] on icon at bounding box center [532, 247] width 6 height 7
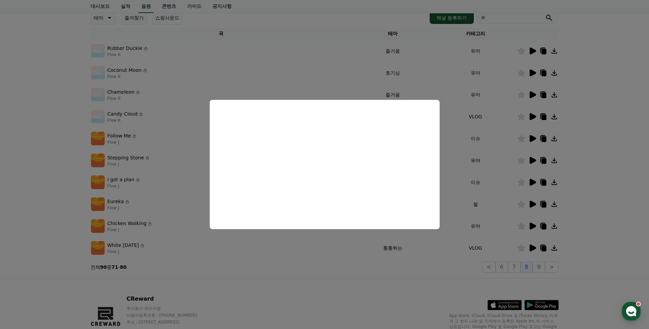
click at [344, 261] on button "close modal" at bounding box center [324, 164] width 649 height 329
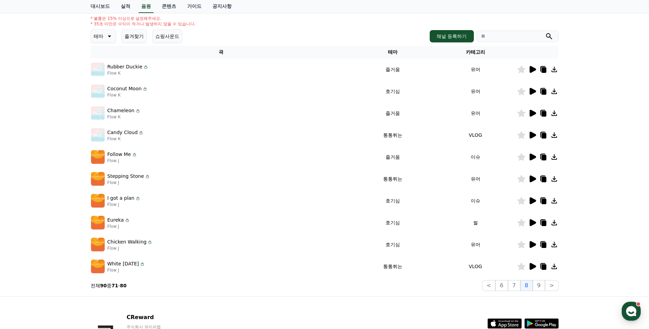
scroll to position [66, 0]
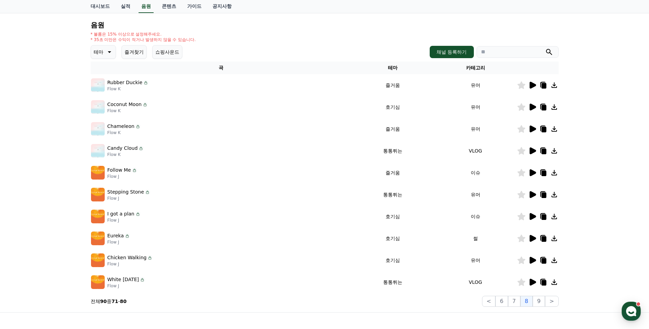
click at [532, 218] on icon at bounding box center [532, 216] width 6 height 7
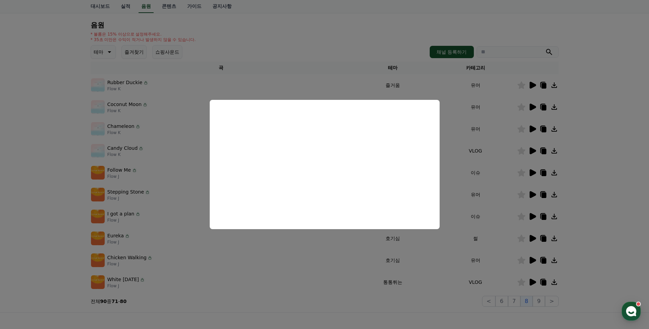
click at [337, 240] on button "close modal" at bounding box center [324, 164] width 649 height 329
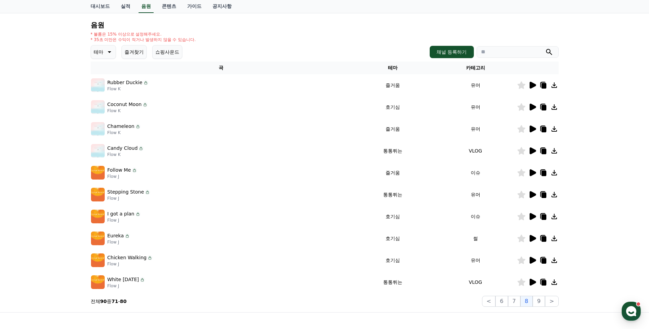
click at [534, 217] on icon at bounding box center [532, 216] width 6 height 7
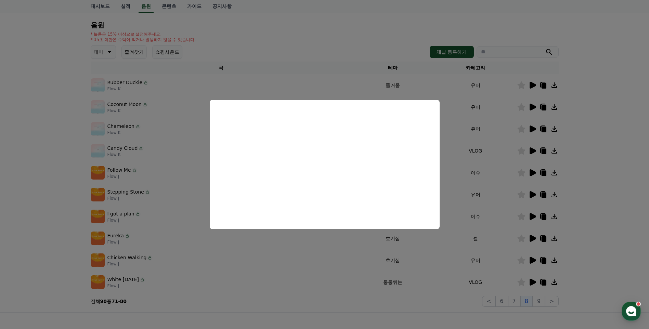
click at [432, 238] on button "close modal" at bounding box center [324, 164] width 649 height 329
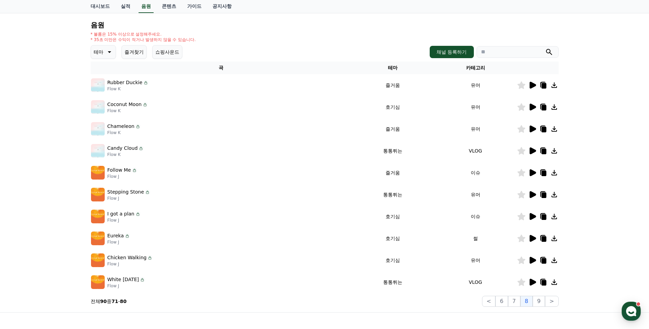
click at [522, 216] on icon at bounding box center [521, 217] width 8 height 8
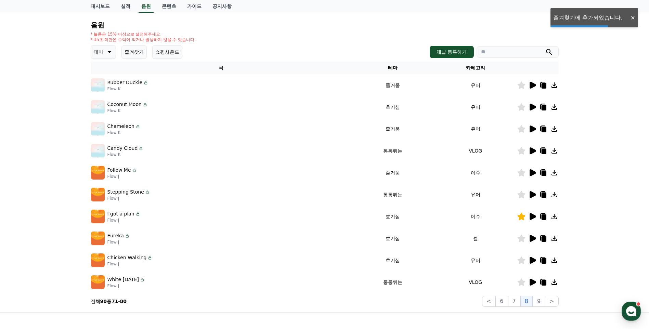
click at [534, 239] on icon at bounding box center [532, 238] width 6 height 7
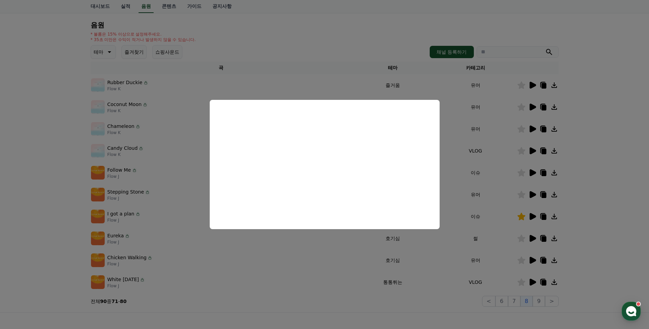
click at [472, 247] on button "close modal" at bounding box center [324, 164] width 649 height 329
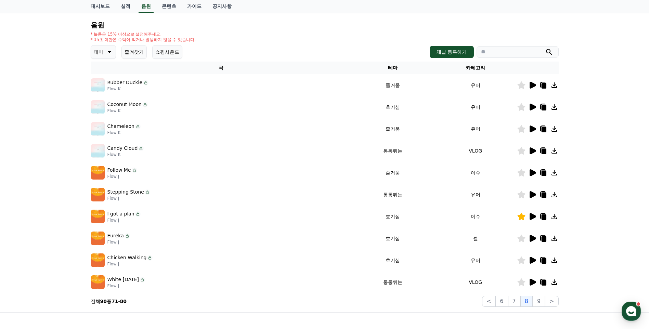
click at [523, 239] on icon at bounding box center [521, 239] width 8 height 8
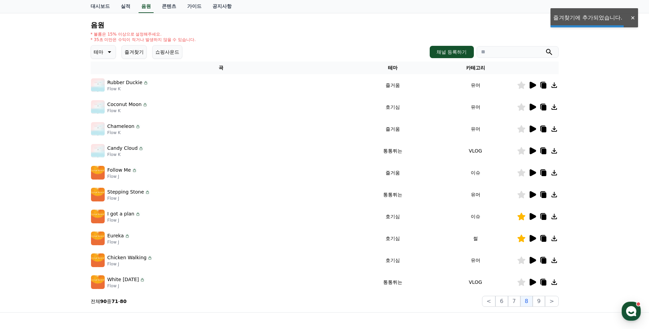
click at [532, 260] on icon at bounding box center [532, 260] width 6 height 7
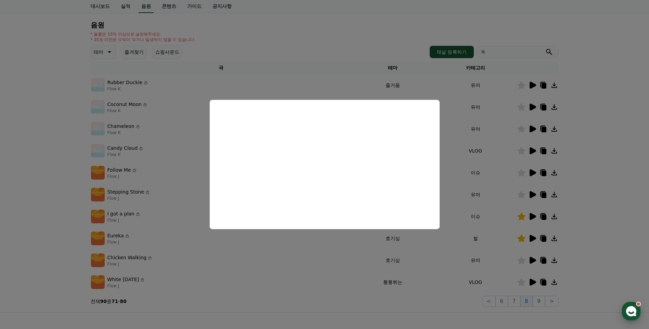
click at [637, 308] on div "button" at bounding box center [630, 311] width 19 height 19
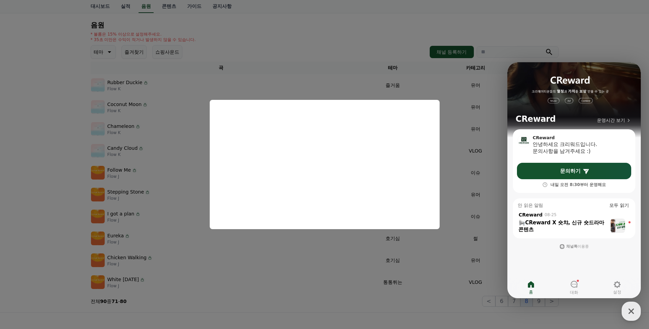
drag, startPoint x: 389, startPoint y: 268, endPoint x: 400, endPoint y: 265, distance: 11.7
click at [389, 268] on button "close modal" at bounding box center [324, 164] width 649 height 329
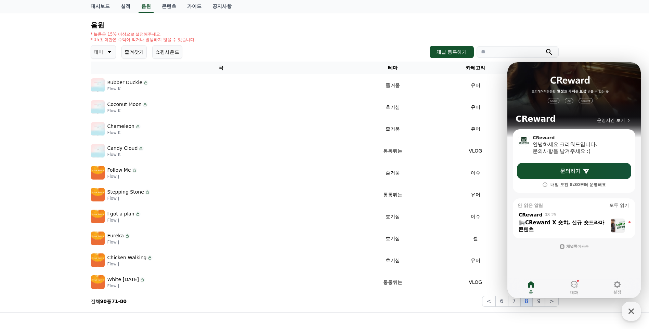
click at [597, 40] on div "크리워드 음원 서비스 이용 시 유의사항 음원 * 볼륨은 15% 이상으로 설정해주세요. * 35초 미만은 수익이 적거나 발생하지 않을 수 있습니…" at bounding box center [324, 147] width 649 height 331
click at [632, 309] on icon "button" at bounding box center [631, 311] width 12 height 12
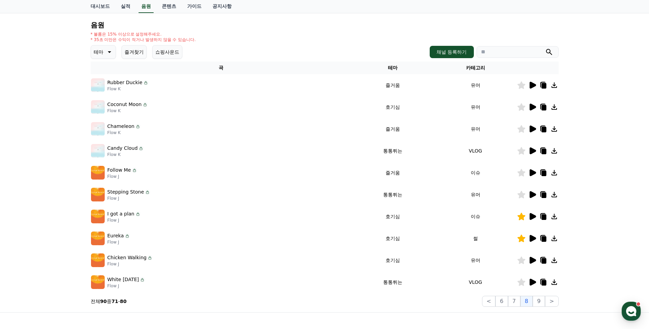
click at [521, 262] on icon at bounding box center [521, 260] width 8 height 8
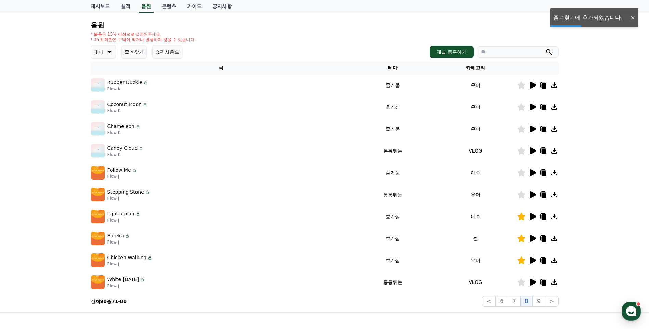
click at [532, 174] on icon at bounding box center [532, 172] width 6 height 7
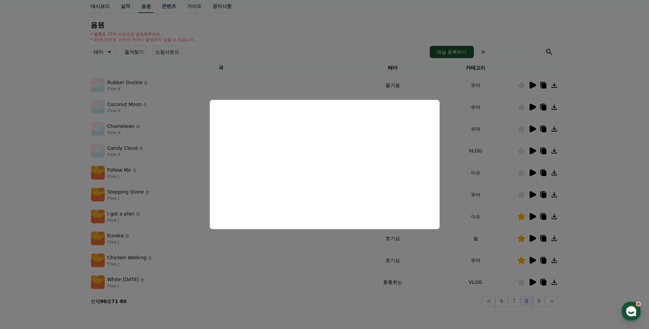
click at [593, 120] on button "close modal" at bounding box center [324, 164] width 649 height 329
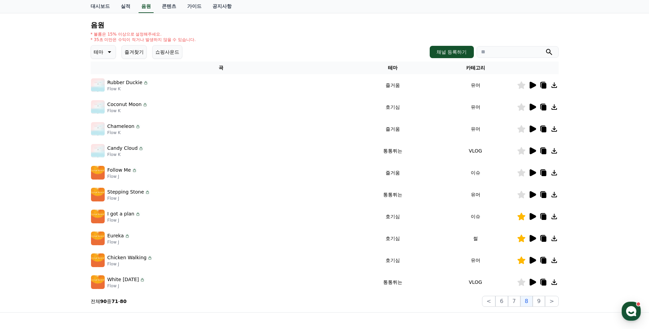
click at [532, 197] on icon at bounding box center [532, 194] width 6 height 7
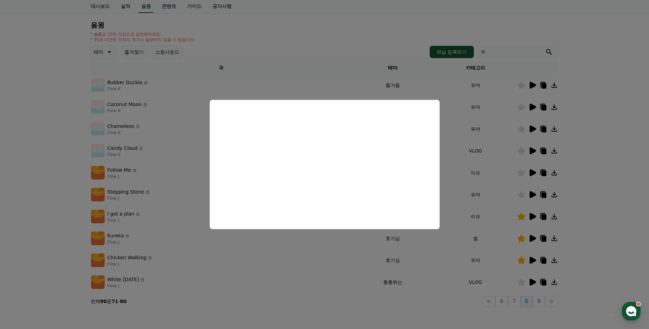
click at [498, 276] on button "close modal" at bounding box center [324, 164] width 649 height 329
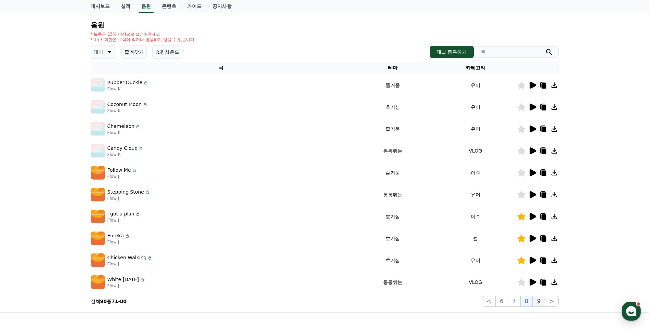
click at [540, 300] on button "9" at bounding box center [538, 301] width 12 height 11
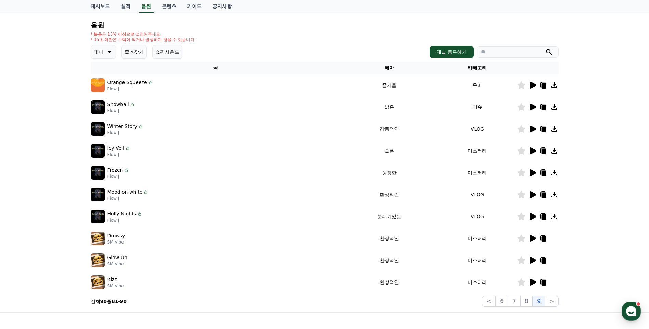
click at [534, 85] on icon at bounding box center [532, 85] width 6 height 7
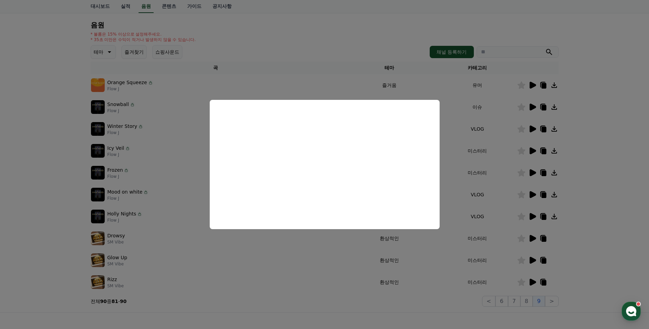
click at [288, 243] on button "close modal" at bounding box center [324, 164] width 649 height 329
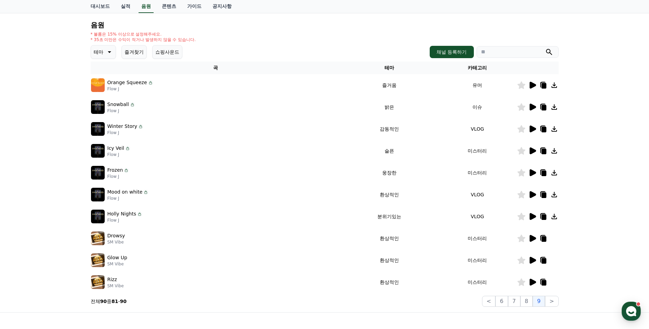
click at [530, 106] on icon at bounding box center [532, 107] width 6 height 7
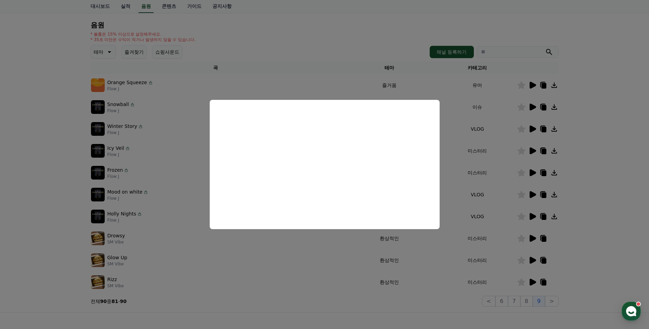
click at [253, 253] on button "close modal" at bounding box center [324, 164] width 649 height 329
